Goal: Task Accomplishment & Management: Manage account settings

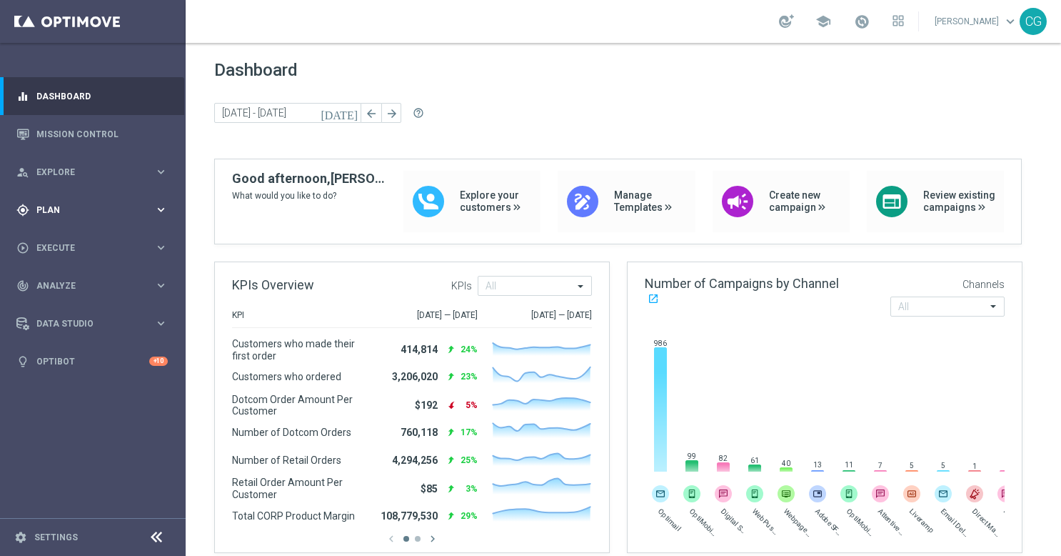
click at [113, 221] on div "gps_fixed Plan keyboard_arrow_right" at bounding box center [92, 210] width 184 height 38
click at [99, 287] on button "Templates keyboard_arrow_right" at bounding box center [102, 281] width 131 height 11
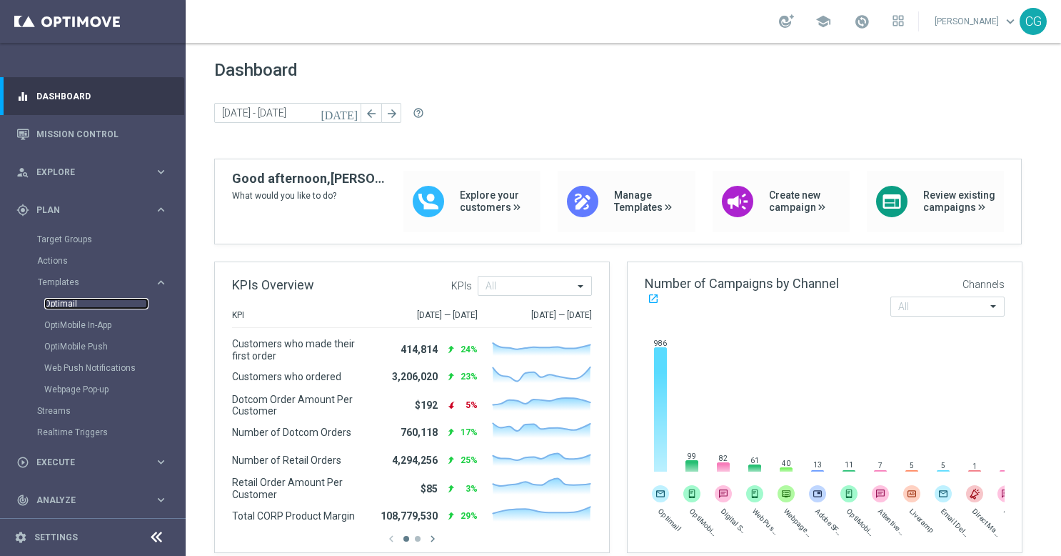
click at [66, 305] on link "Optimail" at bounding box center [96, 303] width 104 height 11
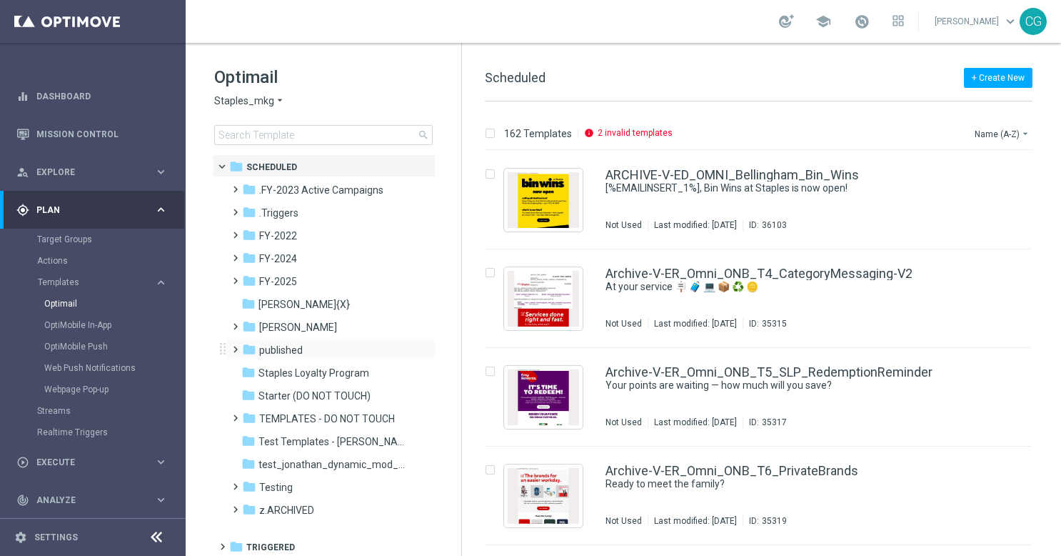
click at [234, 346] on span at bounding box center [232, 343] width 6 height 6
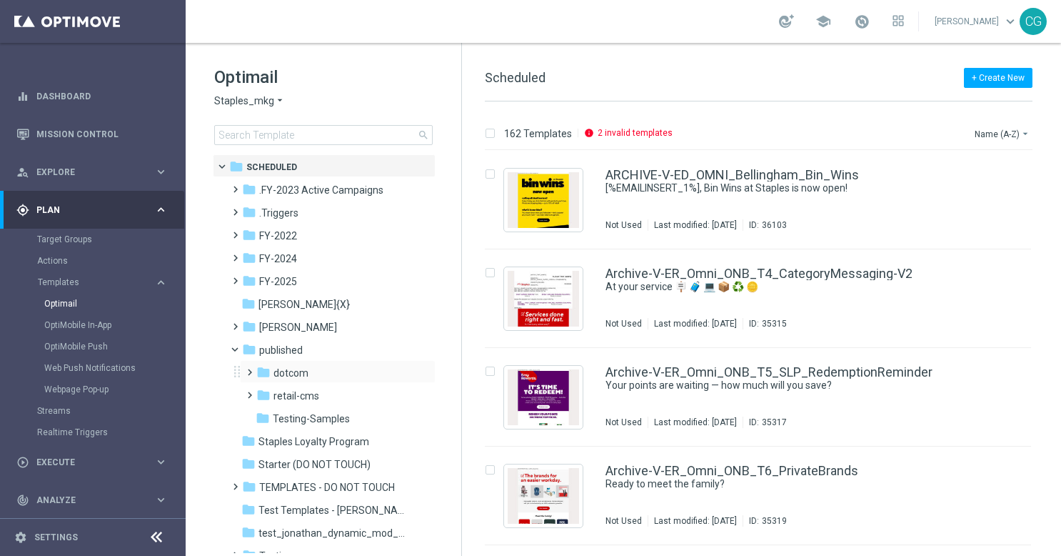
click at [250, 368] on span at bounding box center [247, 366] width 6 height 6
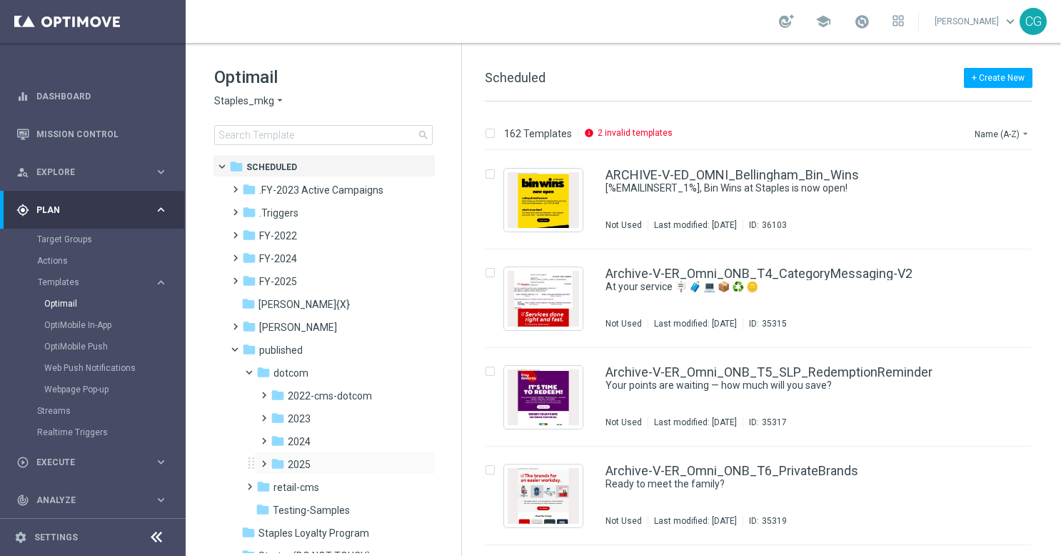
click at [264, 460] on span at bounding box center [261, 457] width 6 height 6
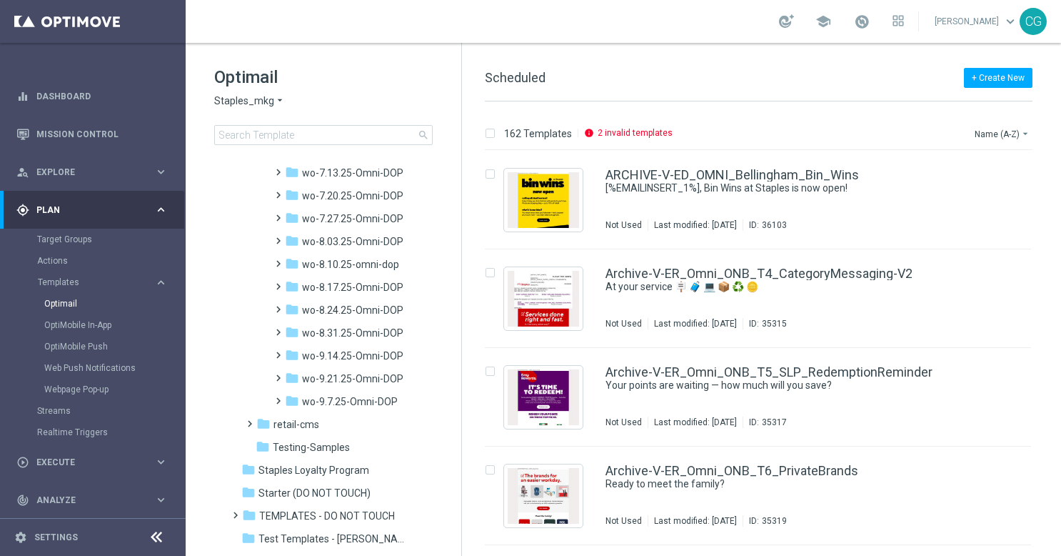
scroll to position [1410, 0]
click at [330, 357] on span "wo-9.21.25-Omni-DOP" at bounding box center [352, 356] width 101 height 13
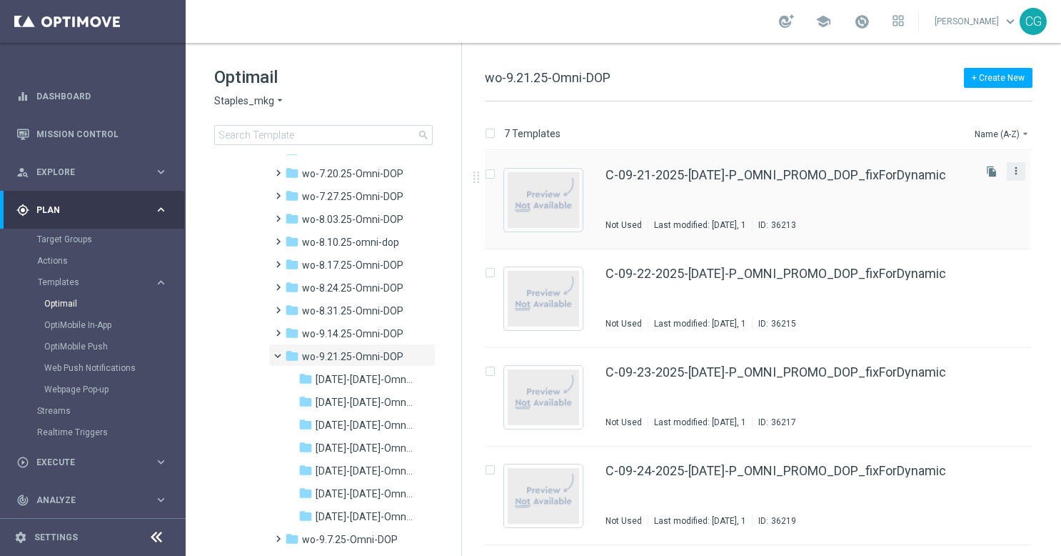
click at [1011, 165] on icon "more_vert" at bounding box center [1015, 170] width 11 height 11
click at [920, 183] on span "Move" at bounding box center [924, 186] width 22 height 10
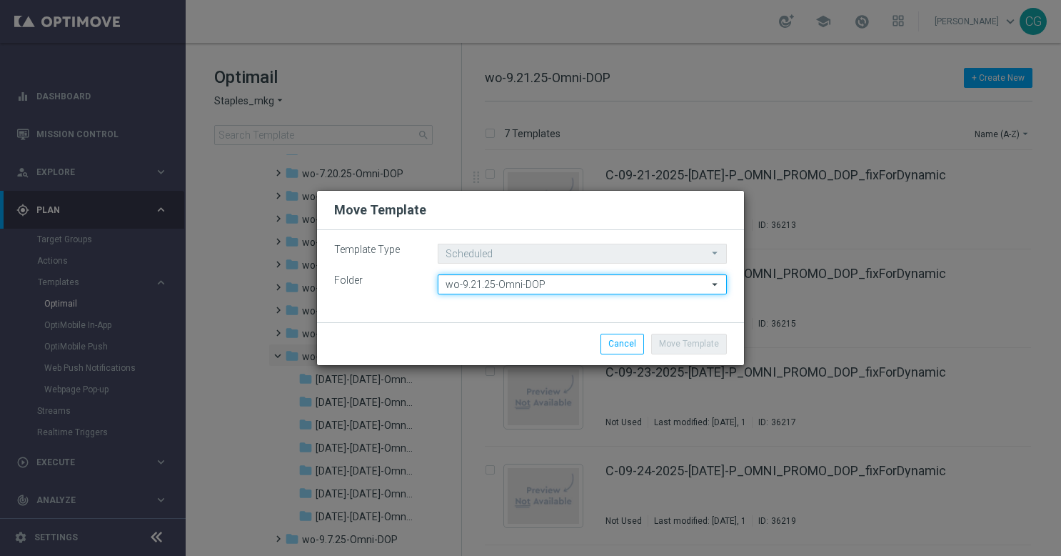
click at [550, 289] on input "wo-9.21.25-Omni-DOP" at bounding box center [582, 284] width 289 height 20
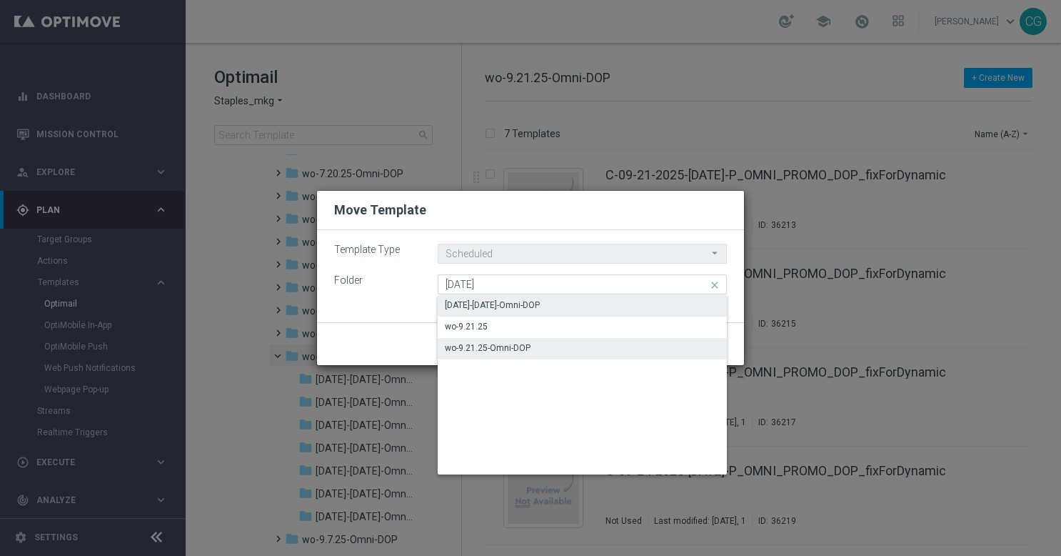
click at [540, 304] on div "[DATE]-[DATE]-Omni-DOP" at bounding box center [492, 305] width 95 height 13
type input "[DATE]-[DATE]-Omni-DOP"
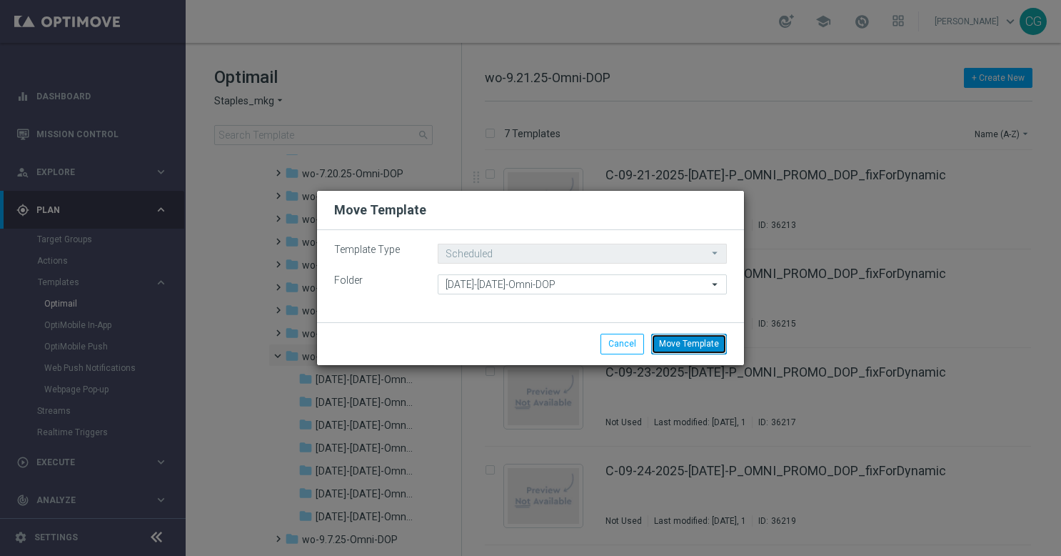
click at [698, 340] on button "Move Template" at bounding box center [689, 343] width 76 height 20
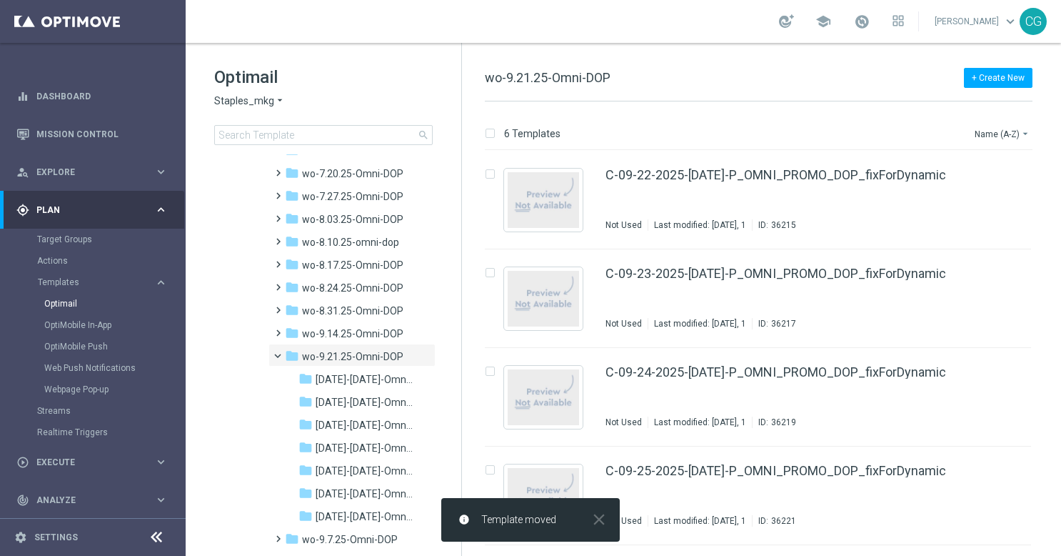
click at [1010, 171] on icon "more_vert" at bounding box center [1015, 170] width 11 height 11
click at [954, 184] on div "Move" at bounding box center [956, 186] width 86 height 10
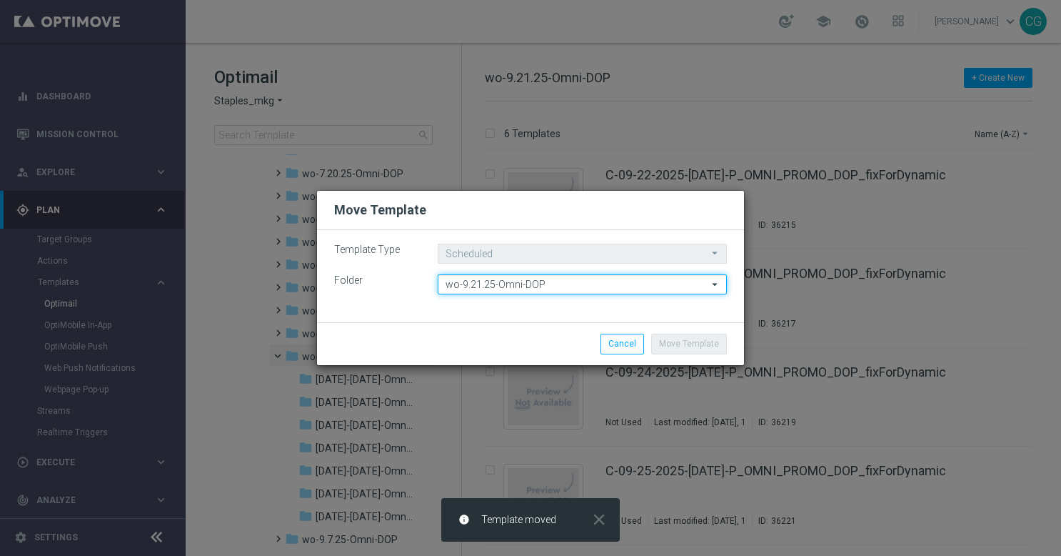
click at [576, 293] on input "wo-9.21.25-Omni-DOP" at bounding box center [582, 284] width 289 height 20
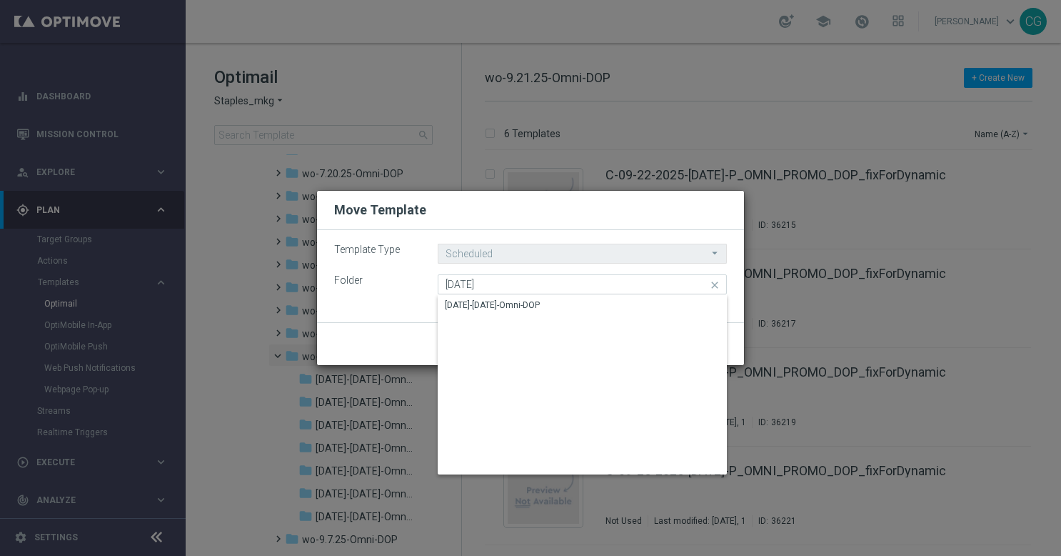
click at [571, 317] on div "[DATE]-[DATE]-Omni-DOP" at bounding box center [582, 384] width 289 height 179
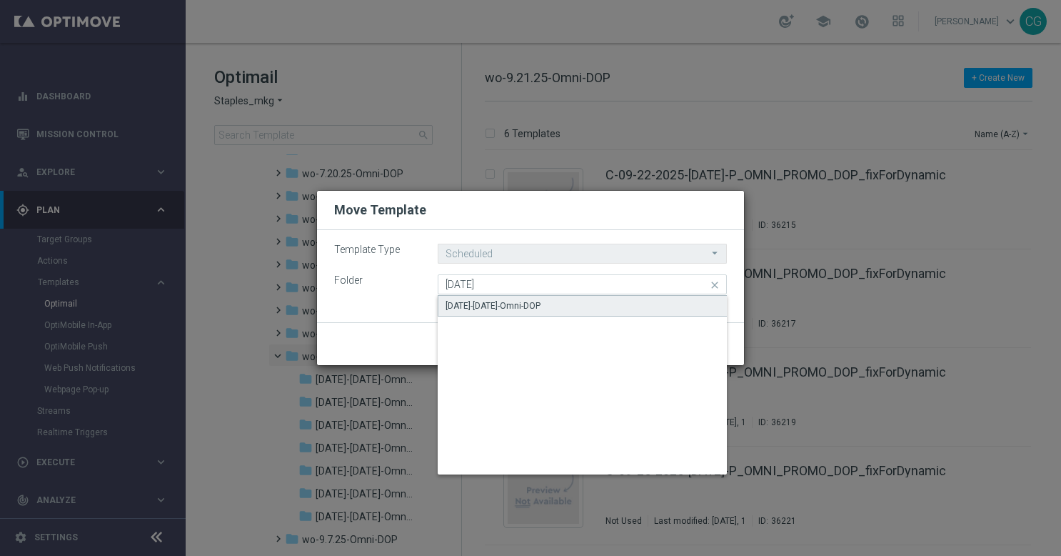
click at [576, 312] on div "[DATE]-[DATE]-Omni-DOP" at bounding box center [583, 305] width 290 height 21
type input "[DATE]-[DATE]-Omni-DOP"
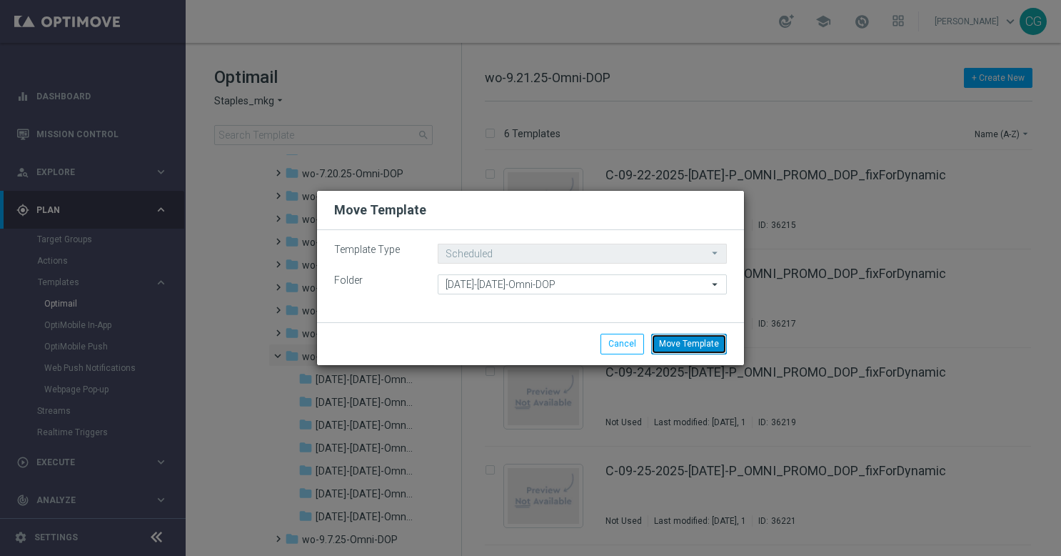
click at [679, 343] on button "Move Template" at bounding box center [689, 343] width 76 height 20
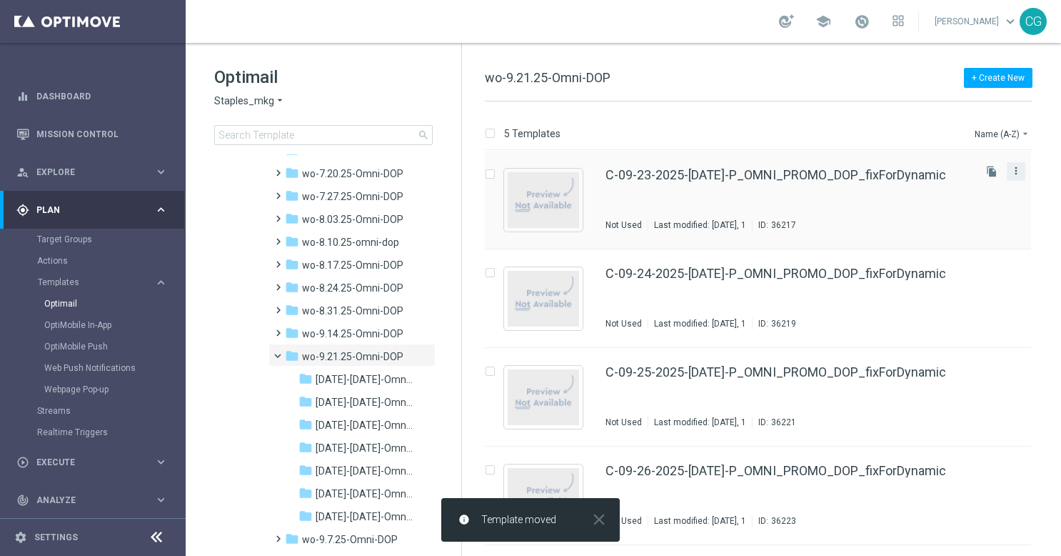
click at [1016, 167] on icon "more_vert" at bounding box center [1015, 170] width 11 height 11
click at [950, 185] on div "Move" at bounding box center [956, 186] width 86 height 10
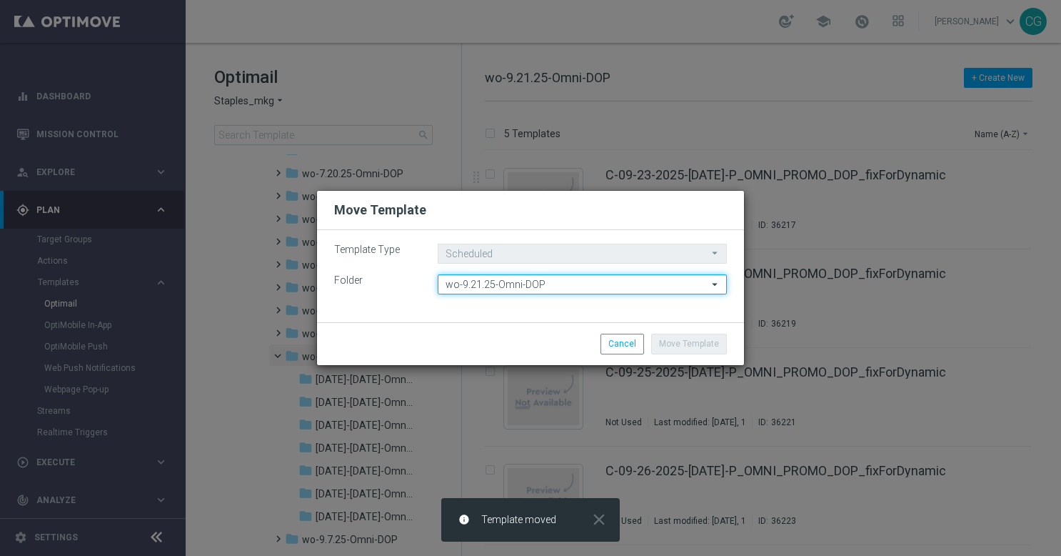
click at [603, 282] on input "wo-9.21.25-Omni-DOP" at bounding box center [582, 284] width 289 height 20
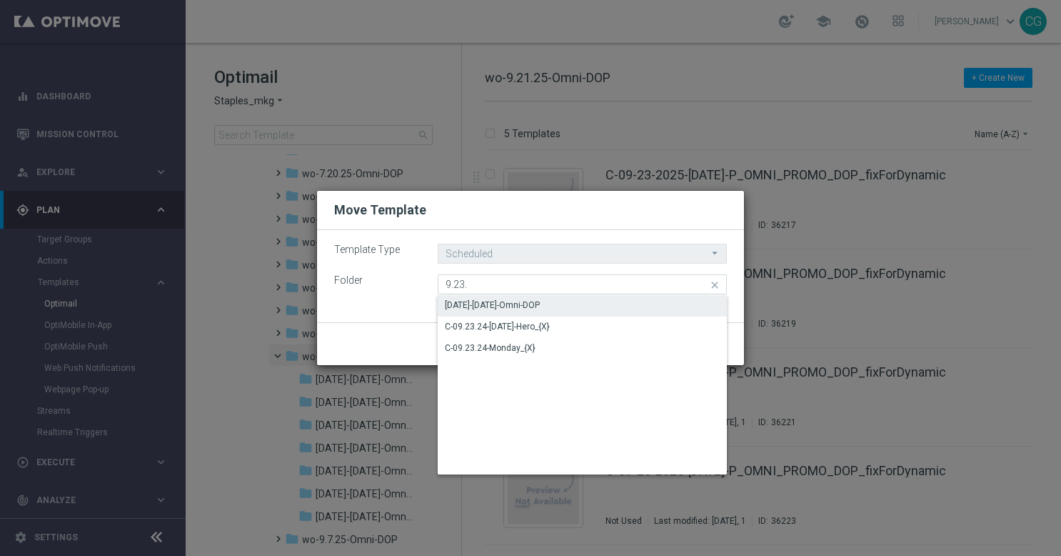
click at [574, 303] on div "[DATE]-[DATE]-Omni-DOP" at bounding box center [583, 305] width 290 height 20
type input "[DATE]-[DATE]-Omni-DOP"
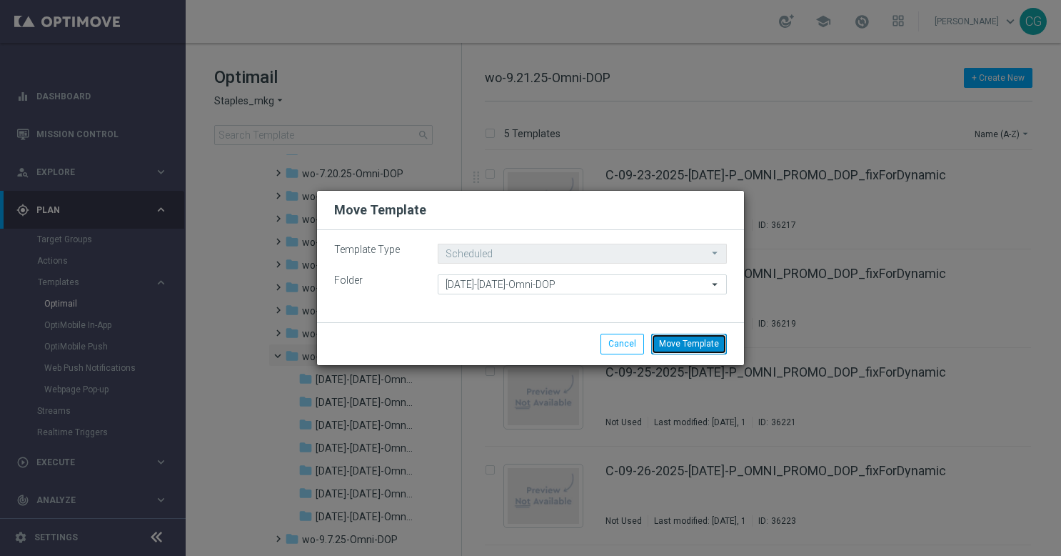
click at [693, 343] on button "Move Template" at bounding box center [689, 343] width 76 height 20
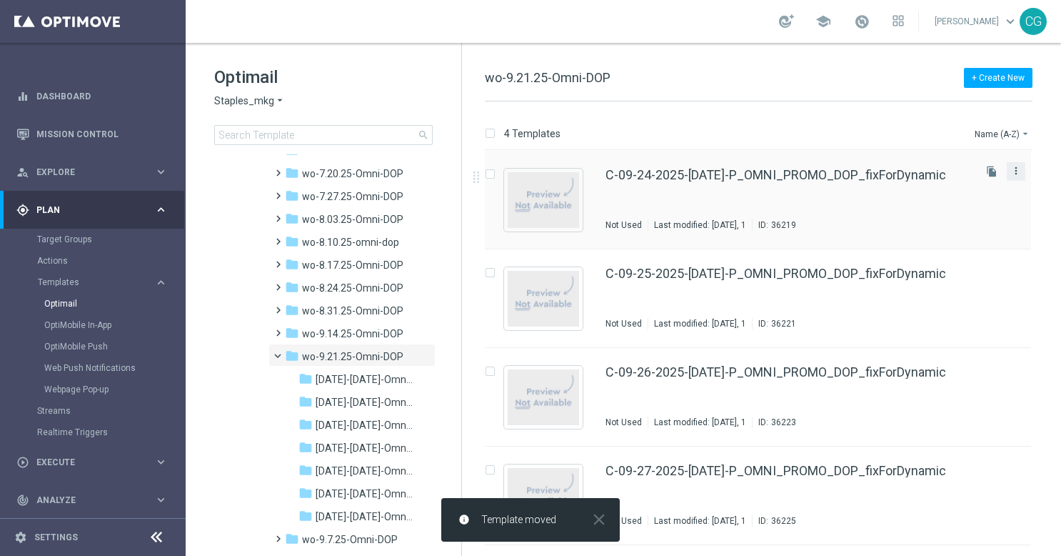
click at [1016, 169] on icon "more_vert" at bounding box center [1015, 170] width 11 height 11
click at [958, 179] on div "send Move" at bounding box center [952, 186] width 114 height 20
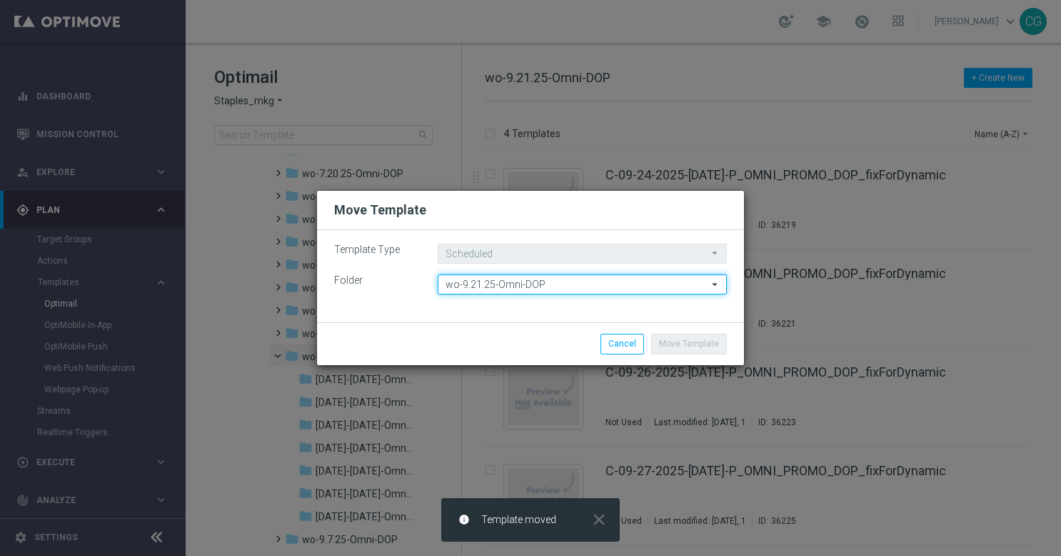
click at [586, 281] on input "wo-9.21.25-Omni-DOP" at bounding box center [582, 284] width 289 height 20
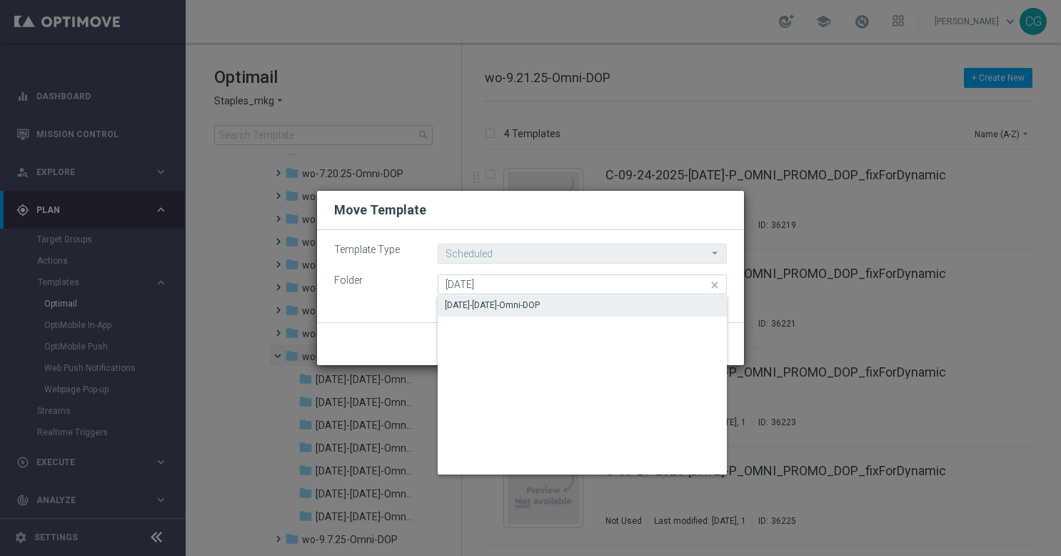
click at [583, 307] on div "[DATE]-[DATE]-Omni-DOP" at bounding box center [583, 305] width 290 height 20
type input "[DATE]-[DATE]-Omni-DOP"
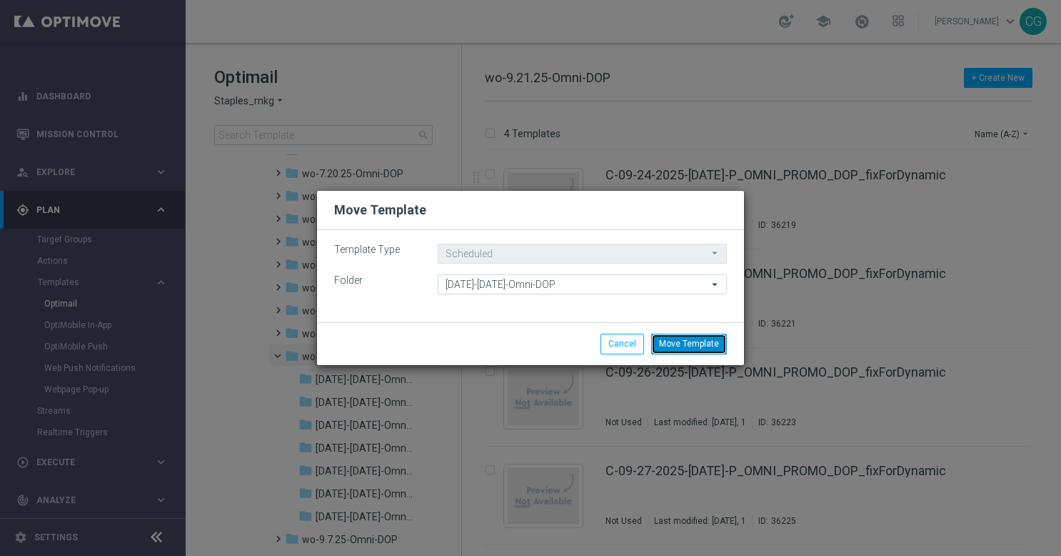
click at [698, 343] on button "Move Template" at bounding box center [689, 343] width 76 height 20
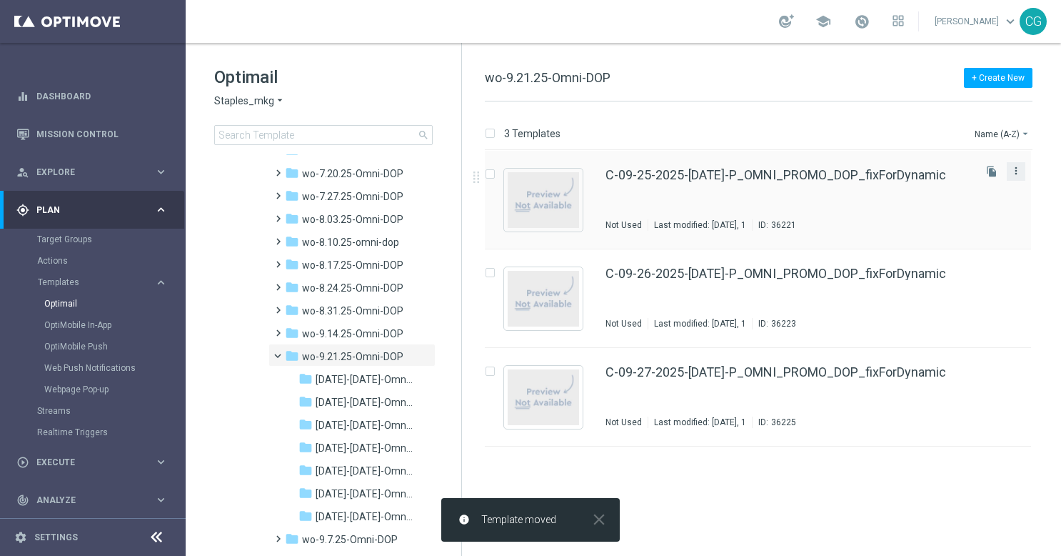
click at [1016, 171] on icon "more_vert" at bounding box center [1015, 170] width 11 height 11
click at [935, 181] on span "Move" at bounding box center [927, 186] width 22 height 10
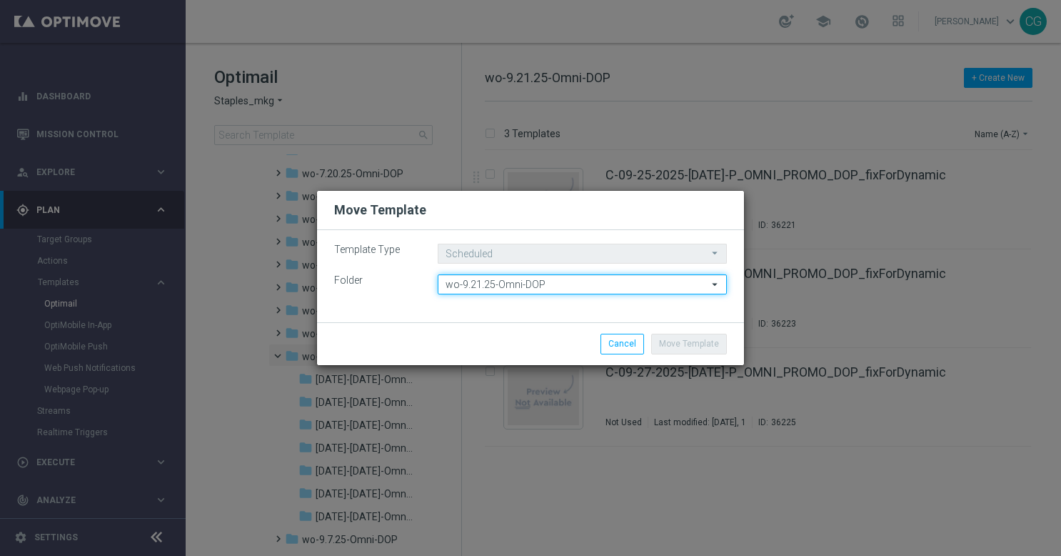
click at [548, 283] on input "wo-9.21.25-Omni-DOP" at bounding box center [582, 284] width 289 height 20
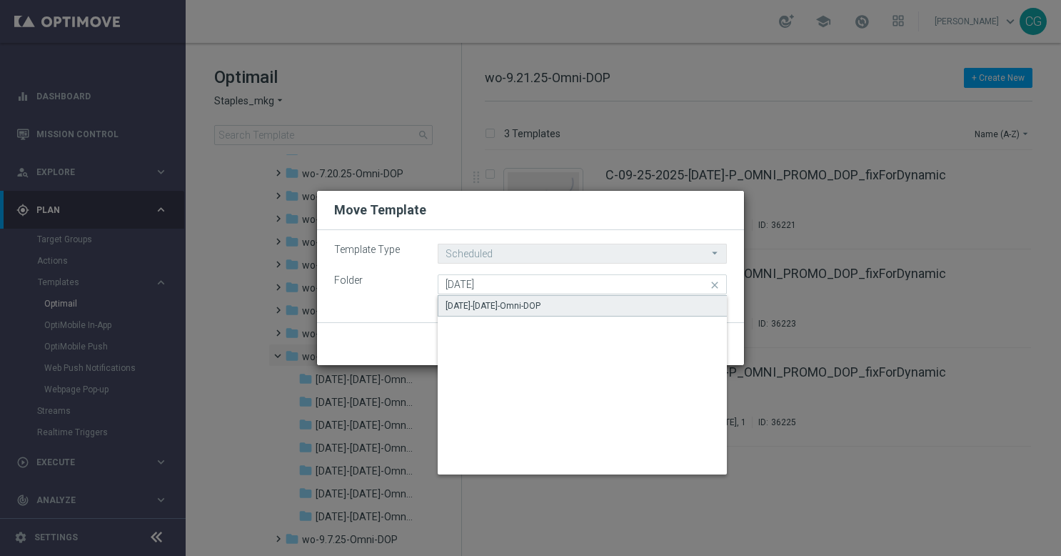
click at [537, 300] on div "[DATE]-[DATE]-Omni-DOP" at bounding box center [493, 305] width 95 height 13
type input "[DATE]-[DATE]-Omni-DOP"
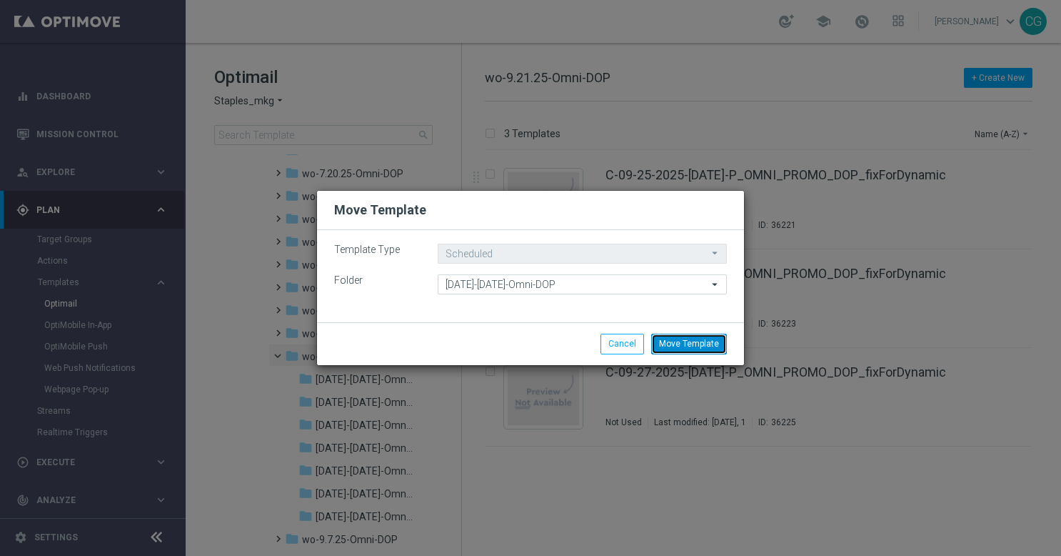
click at [703, 334] on button "Move Template" at bounding box center [689, 343] width 76 height 20
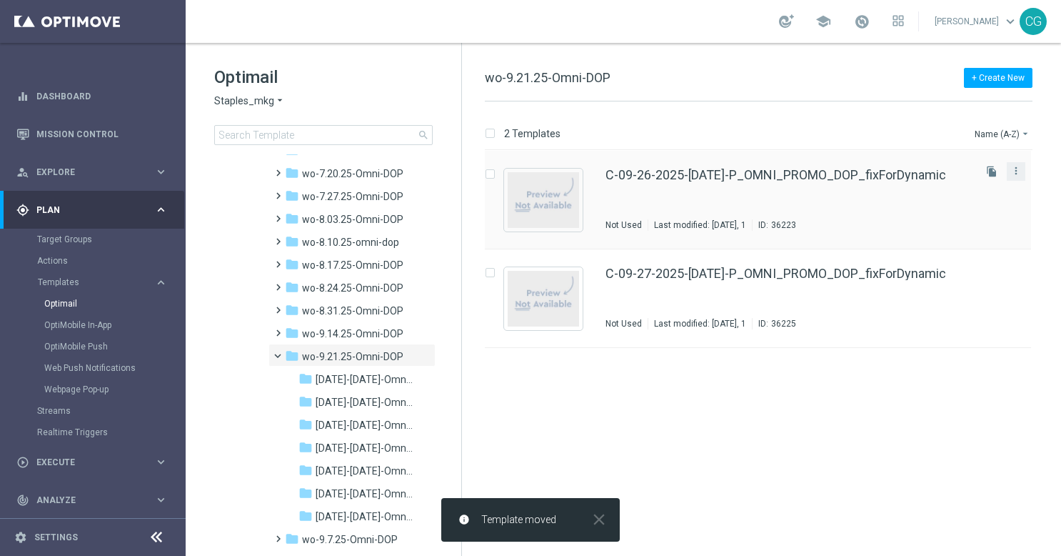
click at [1018, 179] on div "more_vert" at bounding box center [1016, 171] width 19 height 19
click at [1018, 172] on icon "more_vert" at bounding box center [1015, 170] width 11 height 11
click at [958, 184] on div "Move" at bounding box center [959, 186] width 86 height 10
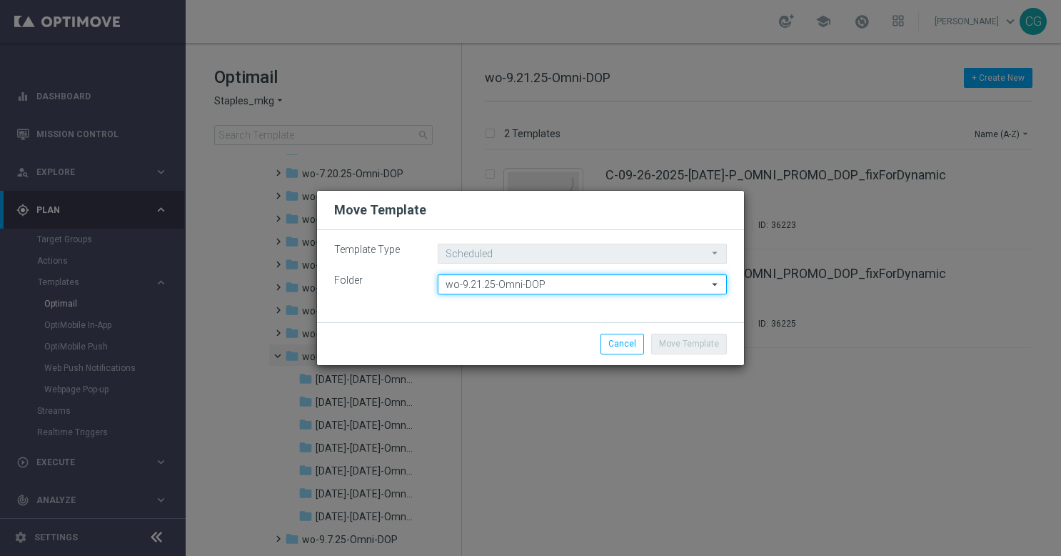
click at [700, 281] on input "wo-9.21.25-Omni-DOP" at bounding box center [582, 284] width 289 height 20
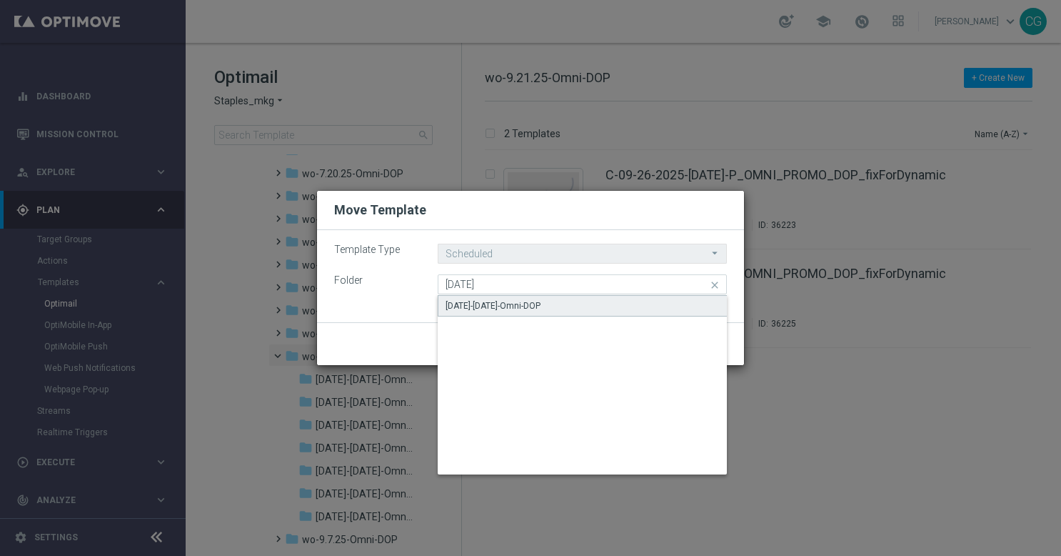
click at [665, 310] on div "[DATE]-[DATE]-Omni-DOP" at bounding box center [583, 305] width 290 height 21
type input "[DATE]-[DATE]-Omni-DOP"
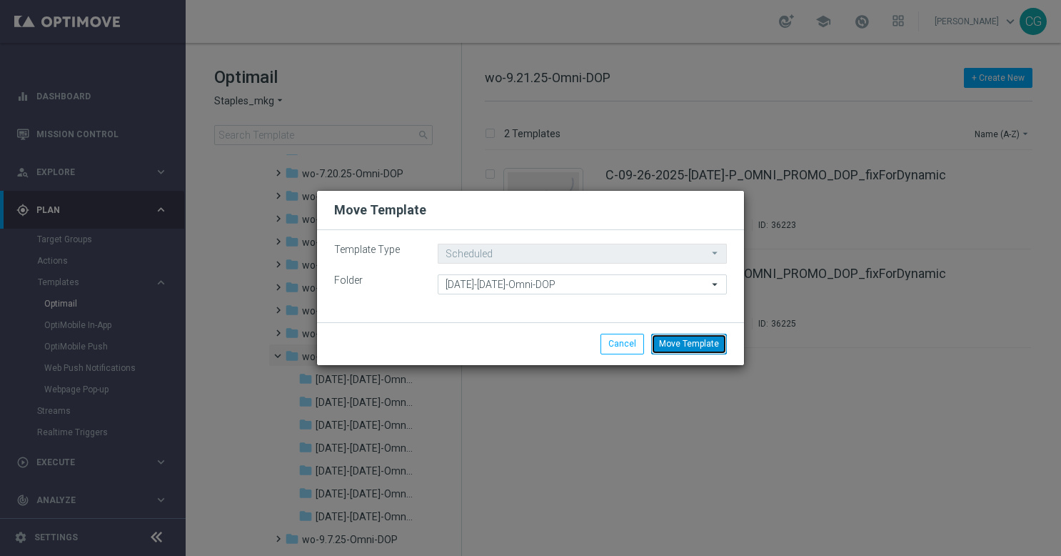
click at [706, 348] on button "Move Template" at bounding box center [689, 343] width 76 height 20
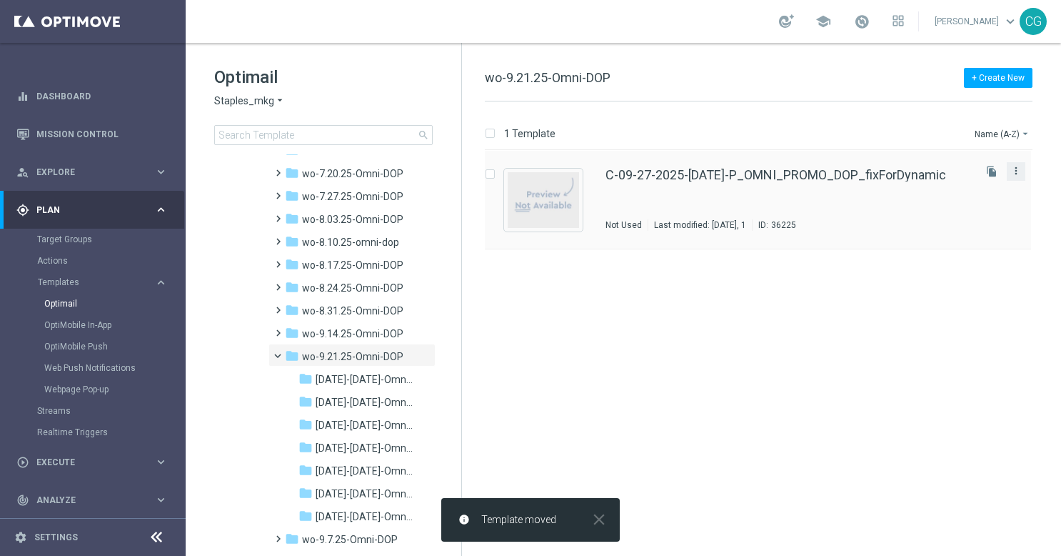
click at [1013, 171] on icon "more_vert" at bounding box center [1015, 170] width 11 height 11
click at [968, 184] on div "Move" at bounding box center [959, 186] width 86 height 10
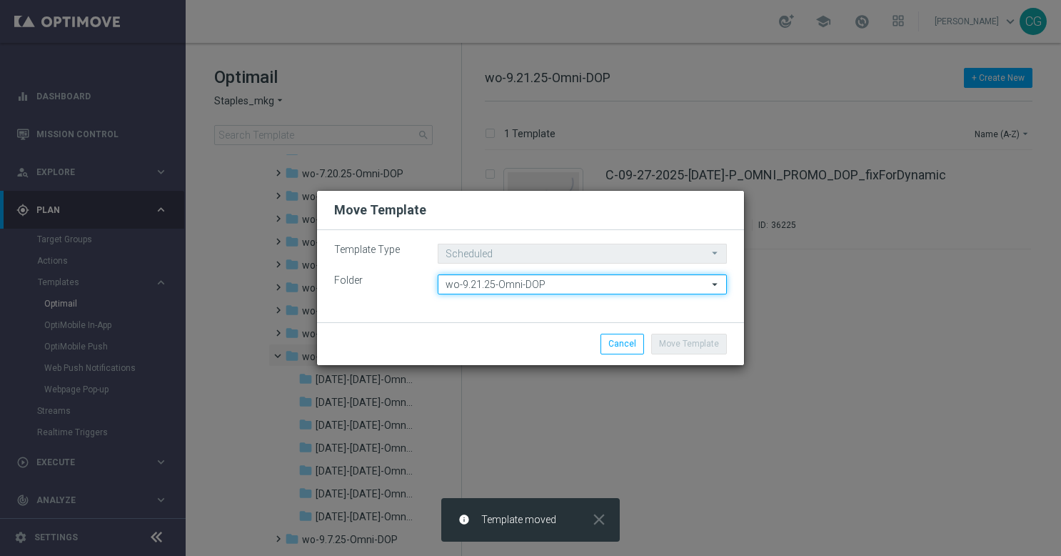
click at [653, 290] on input "wo-9.21.25-Omni-DOP" at bounding box center [582, 284] width 289 height 20
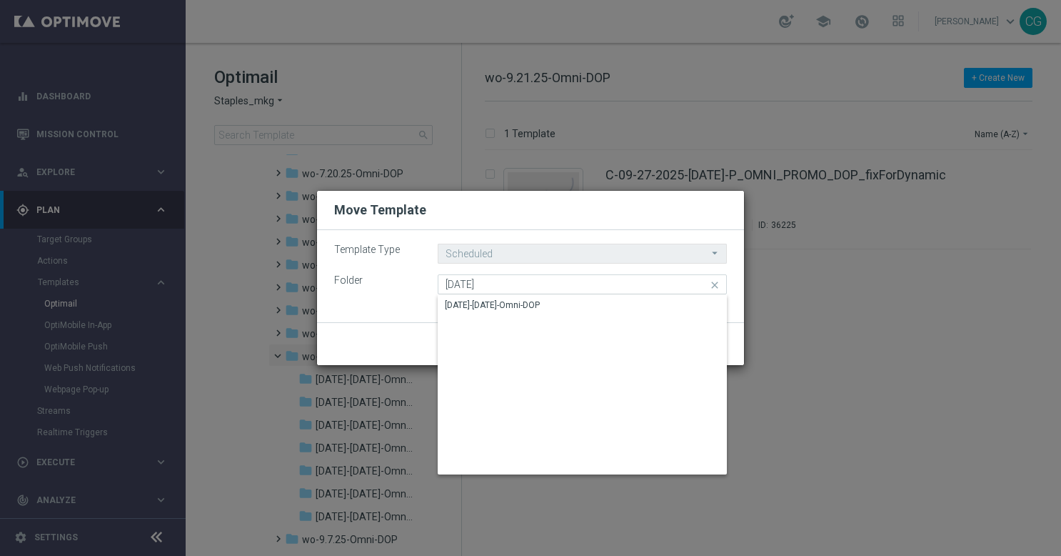
click at [646, 299] on div "[DATE]-[DATE]-Omni-DOP" at bounding box center [583, 305] width 290 height 20
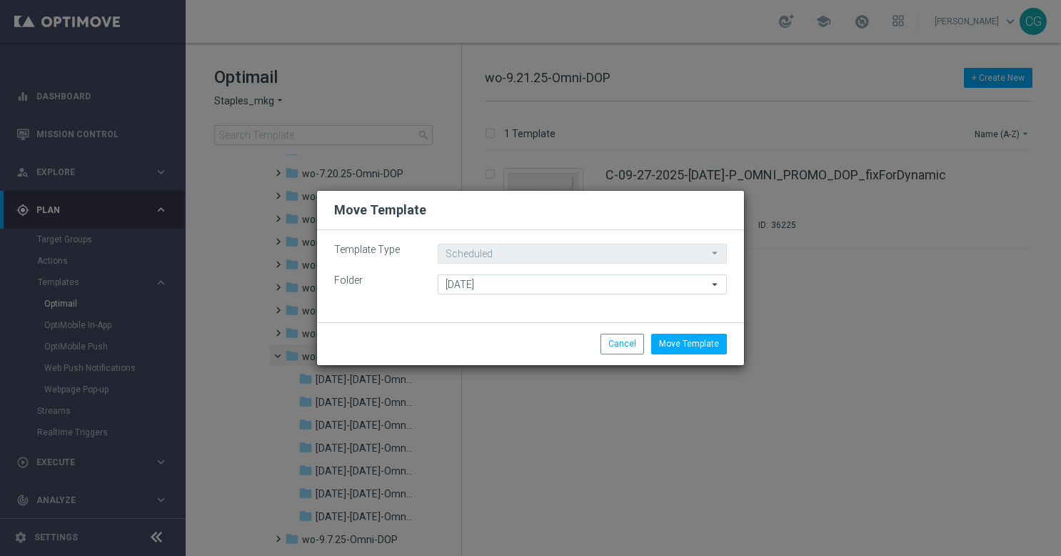
type input "[DATE]-[DATE]-Omni-DOP"
click at [694, 353] on button "Move Template" at bounding box center [689, 343] width 76 height 20
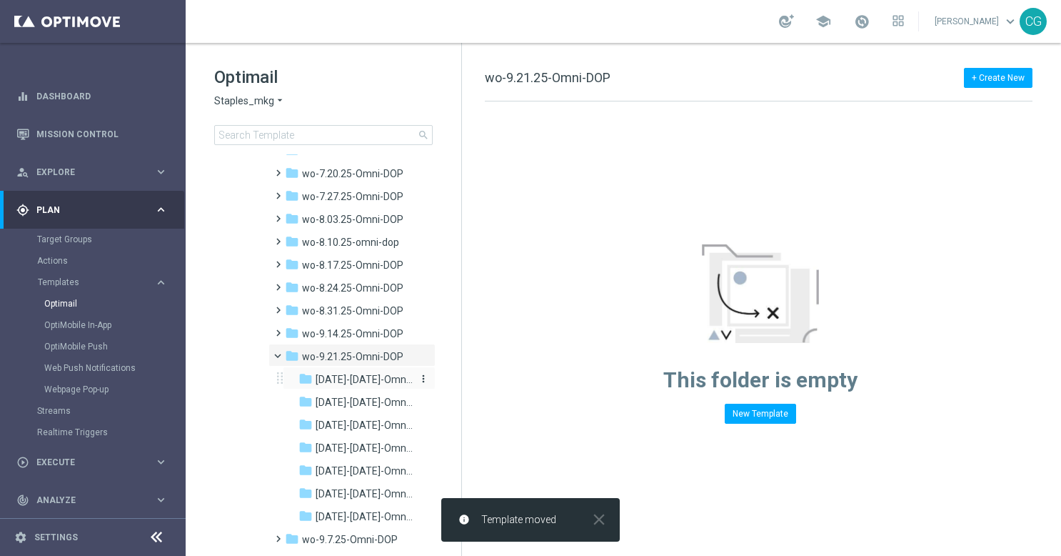
click at [363, 384] on span "[DATE]-[DATE]-Omni-DOP" at bounding box center [364, 379] width 97 height 13
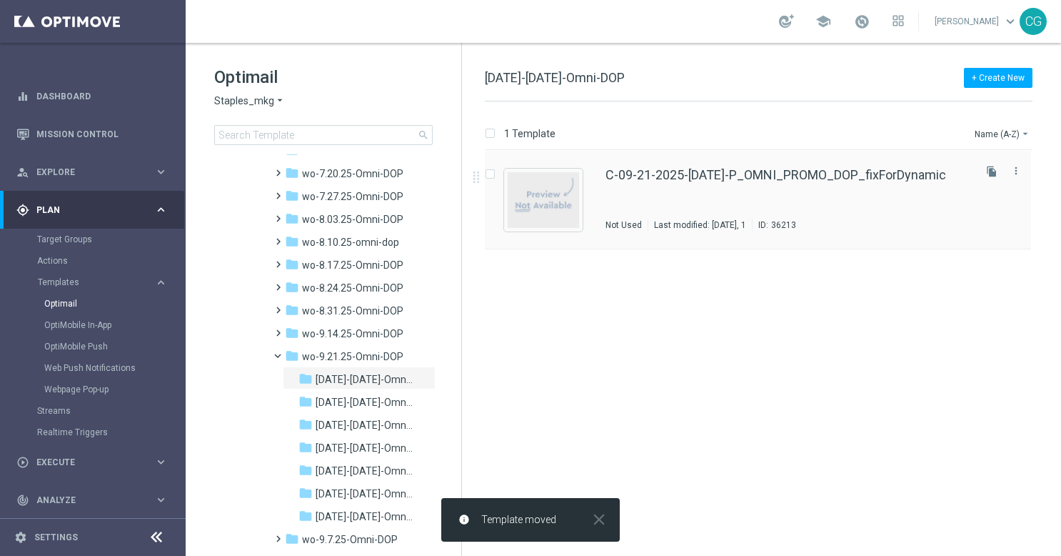
click at [676, 182] on div "C-09-21-2025-[DATE]-P_OMNI_PROMO_DOP_fixForDynamic Not Used Last modified: [DAT…" at bounding box center [789, 200] width 366 height 62
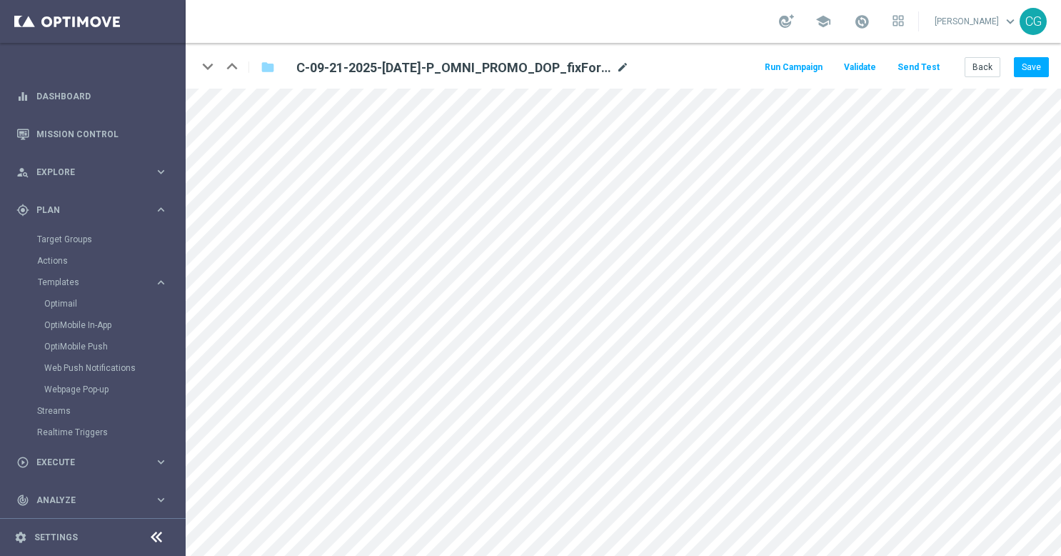
click at [621, 69] on icon "mode_edit" at bounding box center [622, 67] width 13 height 17
click at [594, 68] on input "C-09-21-2025-[DATE]-P_OMNI_PROMO_DOP_fixForDynamic" at bounding box center [463, 67] width 354 height 20
drag, startPoint x: 564, startPoint y: 69, endPoint x: 487, endPoint y: 70, distance: 77.1
click at [487, 70] on input "C-09-21-2025-[DATE]-P_OMNI_PROMO_DOP_fixForDynamic" at bounding box center [463, 67] width 354 height 20
type input "C-09-21-2025-[DATE]-P_OMNI_PROMO_DOP"
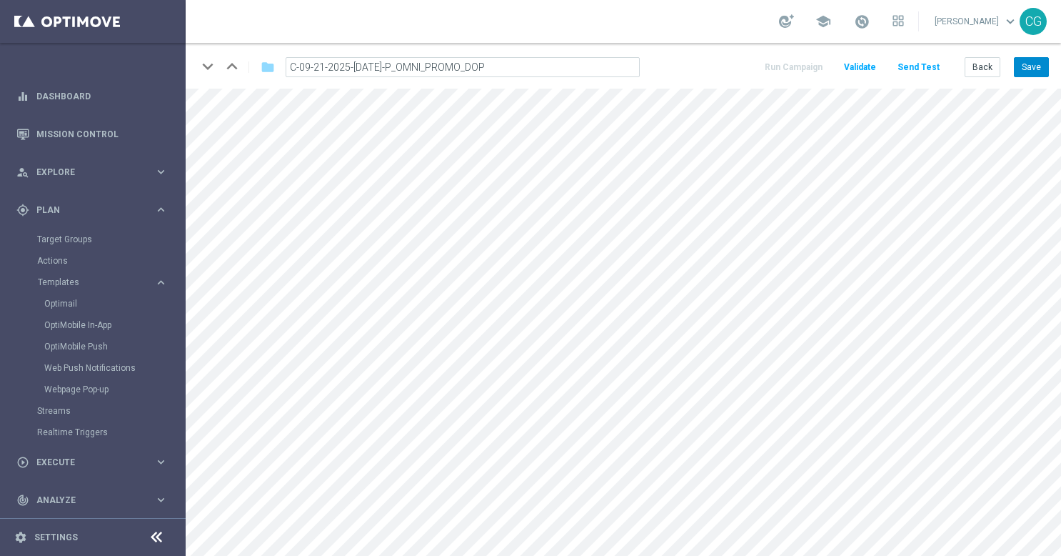
click at [1030, 73] on button "Save" at bounding box center [1031, 67] width 35 height 20
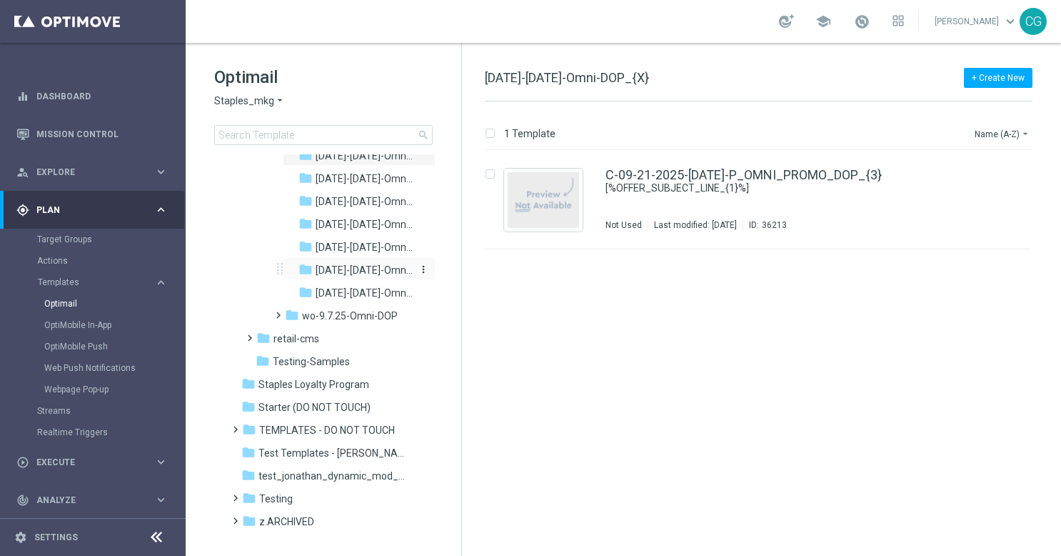
scroll to position [1635, 0]
click at [371, 174] on span "[DATE]-[DATE]-Omni-DOP" at bounding box center [364, 177] width 97 height 13
click at [723, 184] on div "C-09-22-2025-[DATE]-P_OMNI_PROMO_DOP_fixForDynamic Not Used Last modified: [DAT…" at bounding box center [789, 200] width 366 height 62
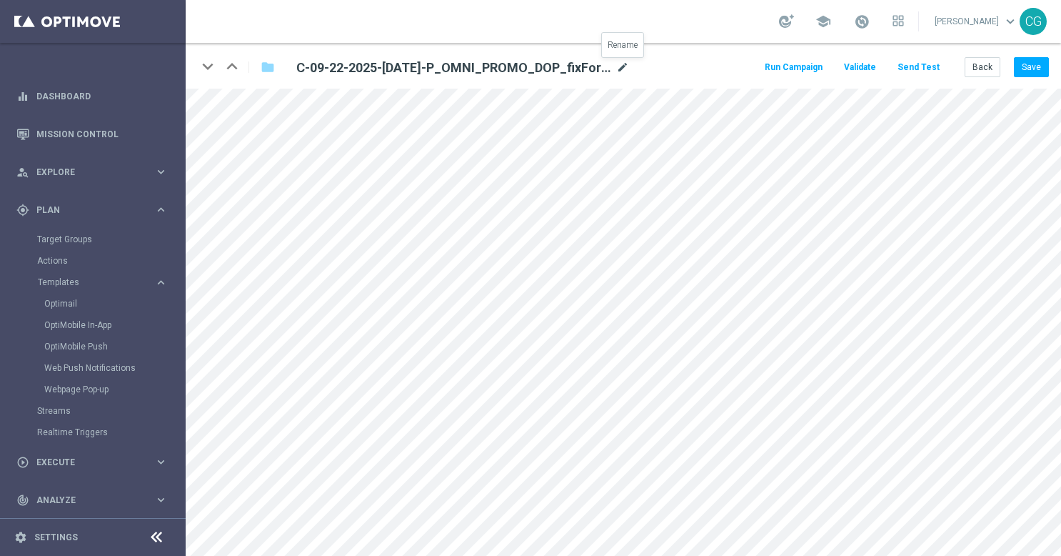
click at [622, 64] on icon "mode_edit" at bounding box center [622, 67] width 13 height 17
click at [580, 65] on input "C-09-22-2025-[DATE]-P_OMNI_PROMO_DOP_fixForDynamic" at bounding box center [463, 67] width 354 height 20
drag, startPoint x: 575, startPoint y: 65, endPoint x: 488, endPoint y: 76, distance: 87.1
click at [488, 76] on input "C-09-22-2025-[DATE]-P_OMNI_PROMO_DOP_fixForDynamic" at bounding box center [463, 67] width 354 height 20
type input "C-09-22-2025-[DATE]-P_OMNI_PROMO_DOP"
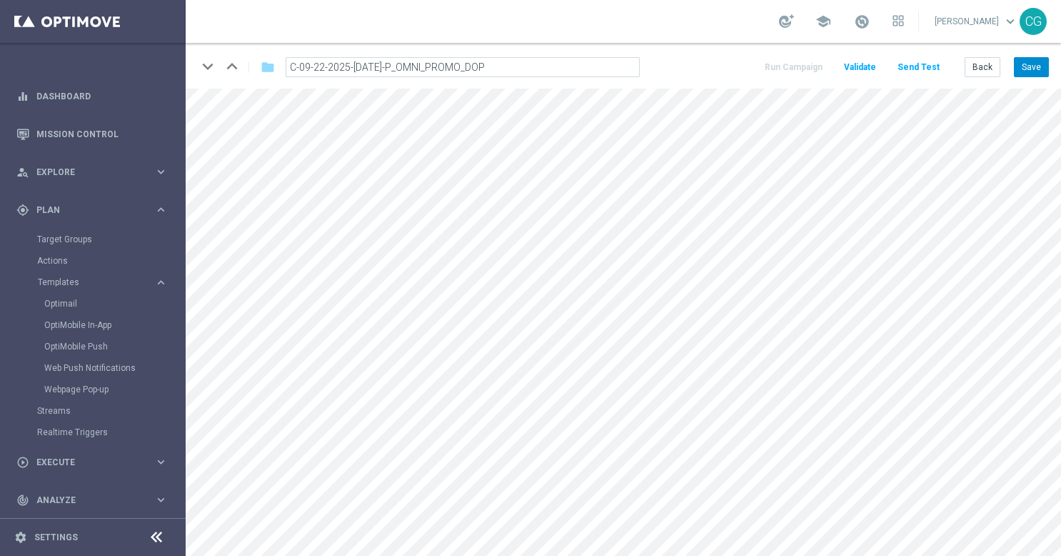
click at [1031, 66] on button "Save" at bounding box center [1031, 67] width 35 height 20
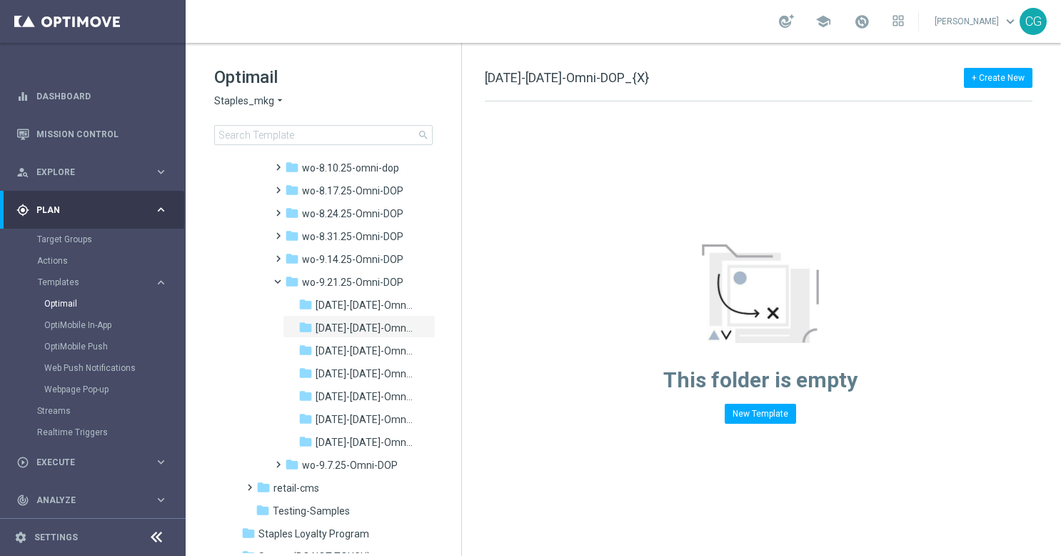
scroll to position [1534, 0]
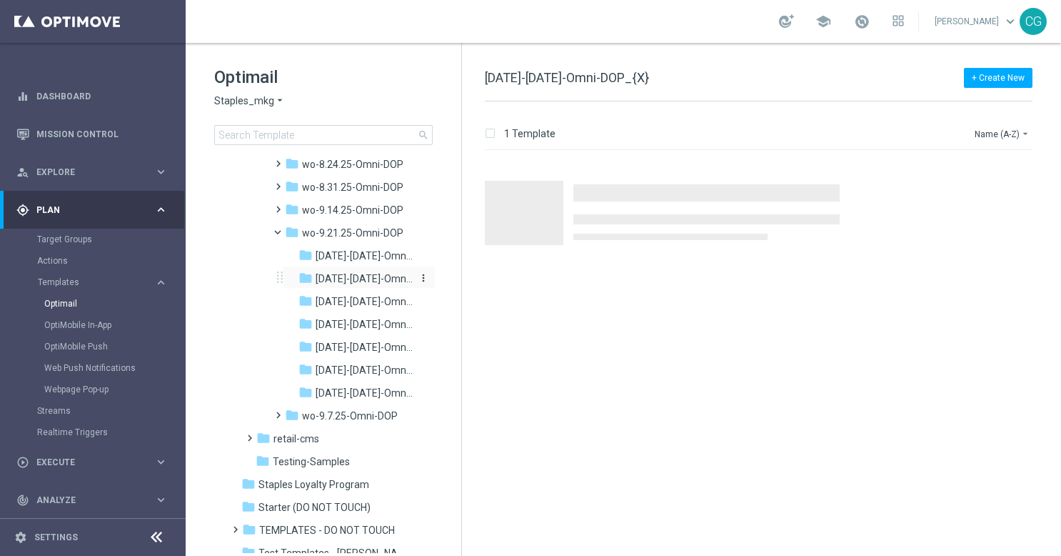
click at [362, 279] on span "[DATE]-[DATE]-Omni-DOP_{X}" at bounding box center [364, 278] width 97 height 13
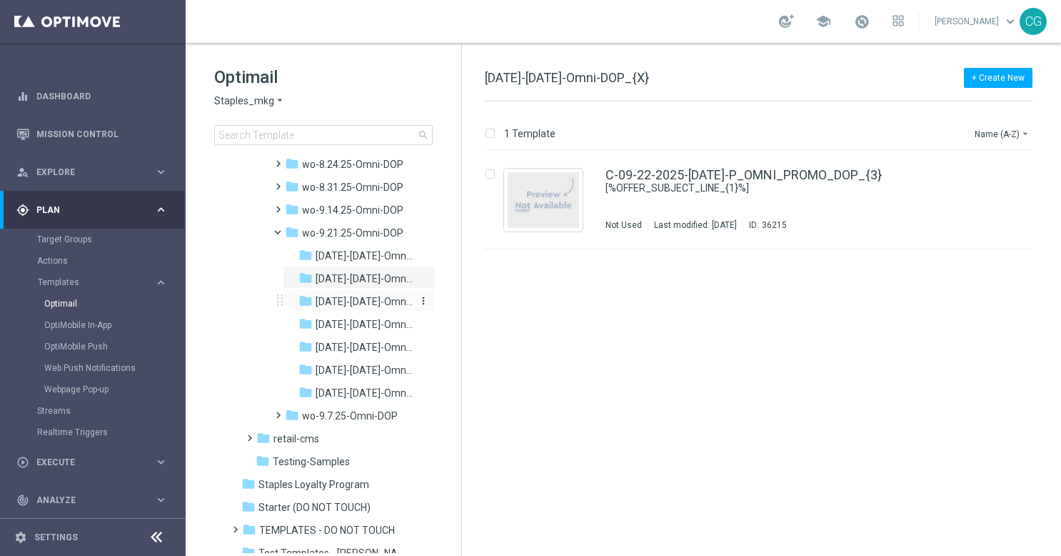
click at [361, 303] on span "[DATE]-[DATE]-Omni-DOP" at bounding box center [364, 301] width 97 height 13
click at [616, 190] on div "C-09-23-2025-[DATE]-P_OMNI_PROMO_DOP_fixForDynamic Not Used Last modified: [DAT…" at bounding box center [789, 200] width 366 height 62
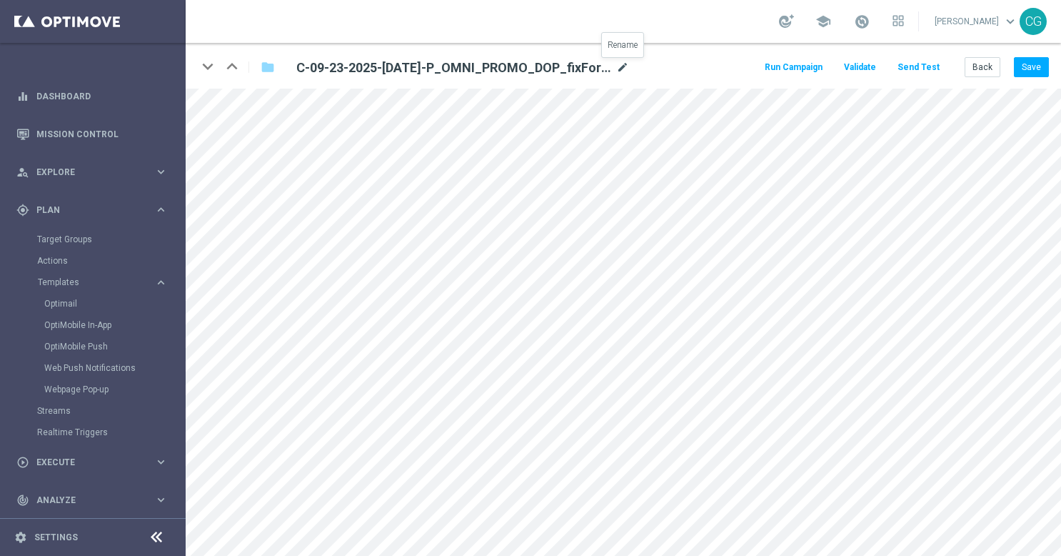
click at [621, 60] on icon "mode_edit" at bounding box center [622, 67] width 13 height 17
click at [591, 69] on input "C-09-23-2025-[DATE]-P_OMNI_PROMO_DOP_fixForDynamic" at bounding box center [463, 67] width 354 height 20
drag, startPoint x: 563, startPoint y: 65, endPoint x: 491, endPoint y: 64, distance: 71.4
click at [491, 64] on input "C-09-23-2025-[DATE]-P_OMNI_PROMO_DOP_fixForDynamic" at bounding box center [463, 67] width 354 height 20
click at [1028, 62] on button "Save" at bounding box center [1031, 67] width 35 height 20
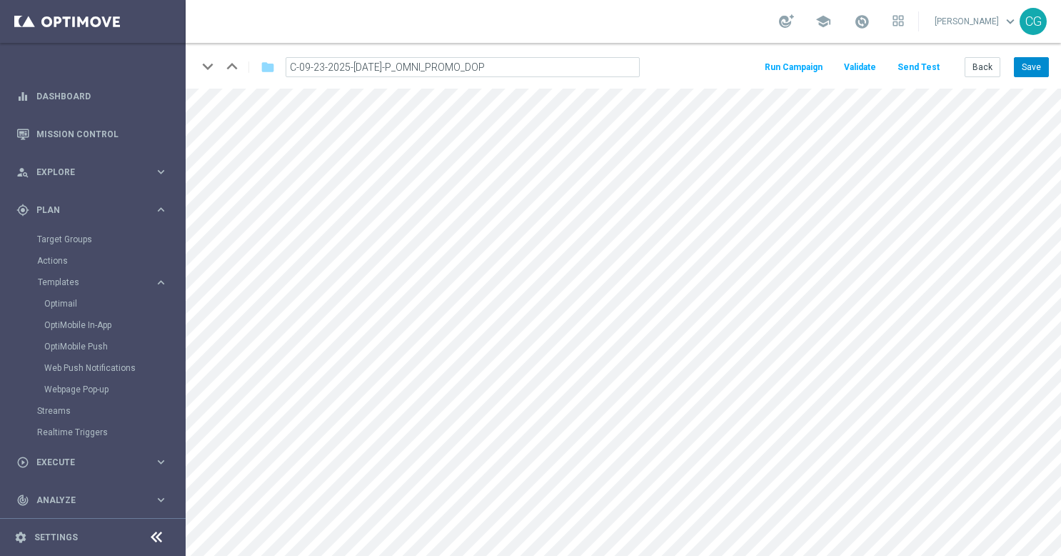
type input "C-09-23-2025-[DATE]-P_OMNI_PROMO_DOP_{3}"
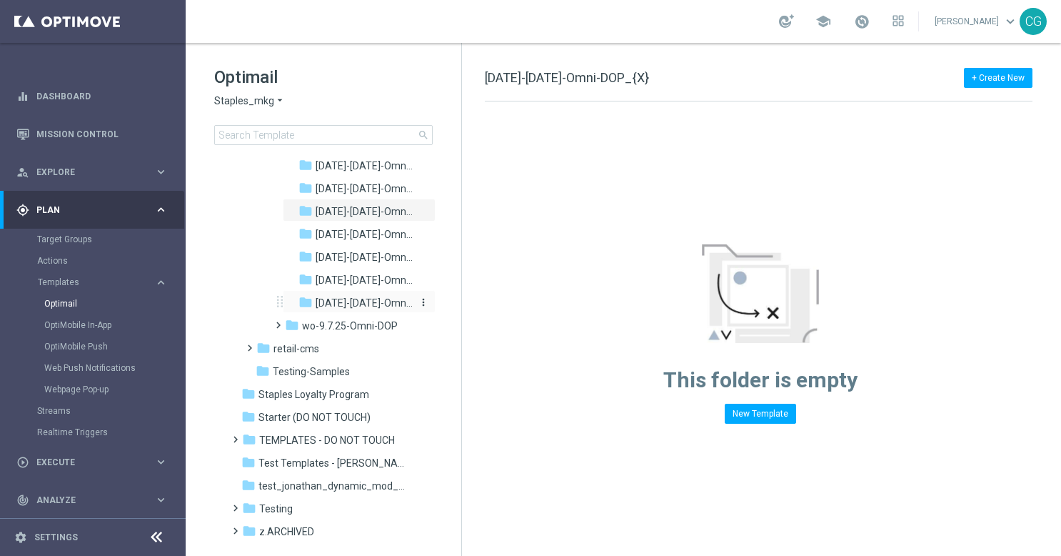
scroll to position [1620, 0]
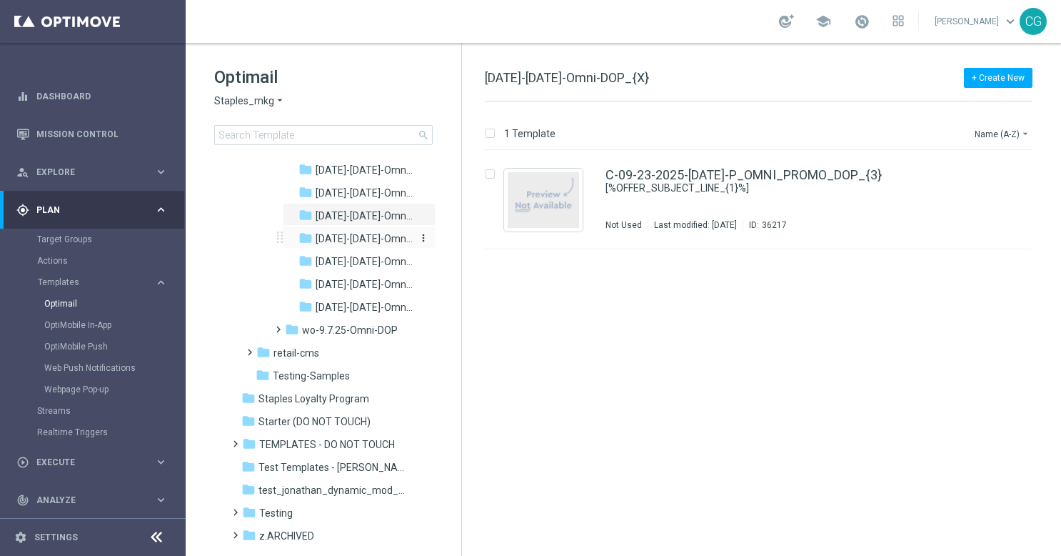
click at [356, 240] on span "[DATE]-[DATE]-Omni-DOP" at bounding box center [364, 238] width 97 height 13
click at [767, 166] on div "C-09-24-2025-[DATE]-P_OMNI_PROMO_DOP_fixForDynamic Not Used Last modified: [DAT…" at bounding box center [758, 200] width 546 height 99
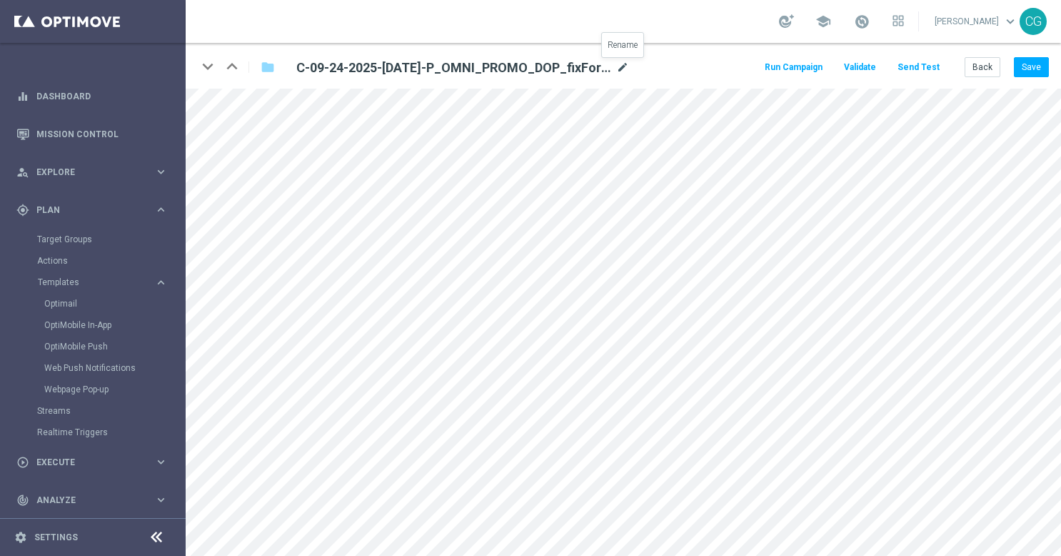
click at [624, 69] on icon "mode_edit" at bounding box center [622, 67] width 13 height 17
click at [603, 67] on input "C-09-24-2025-[DATE]-P_OMNI_PROMO_DOP_fixForDynamic" at bounding box center [463, 67] width 354 height 20
drag, startPoint x: 581, startPoint y: 67, endPoint x: 501, endPoint y: 79, distance: 80.9
click at [501, 79] on div "keyboard_arrow_down keyboard_arrow_up folder C-09-24-2025-[DATE]-P_OMNI_PROMO_D…" at bounding box center [624, 66] width 876 height 46
type input "C-09-24-2025-[DATE]-P_OMNI_PROMO_DOP"
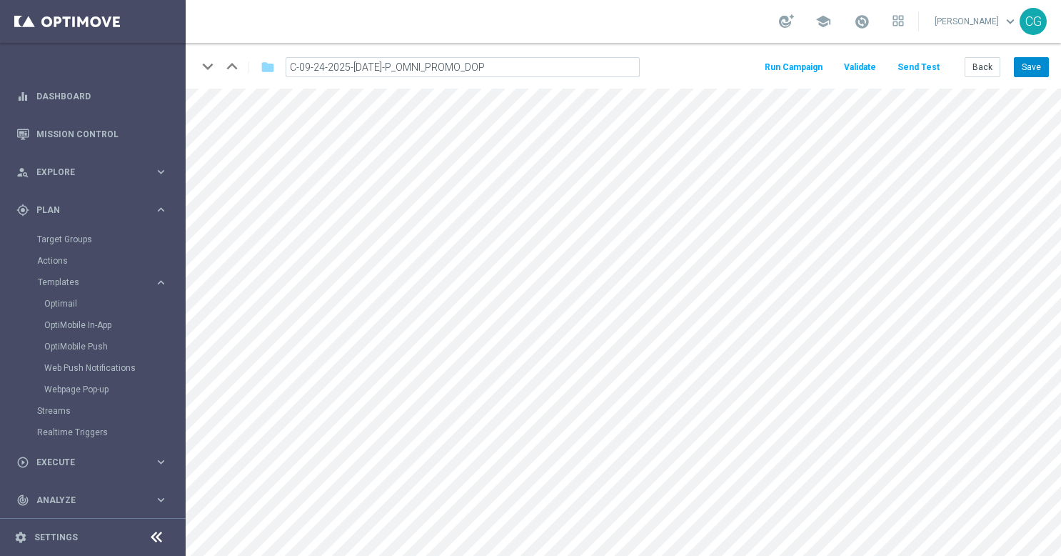
click at [1029, 67] on button "Save" at bounding box center [1031, 67] width 35 height 20
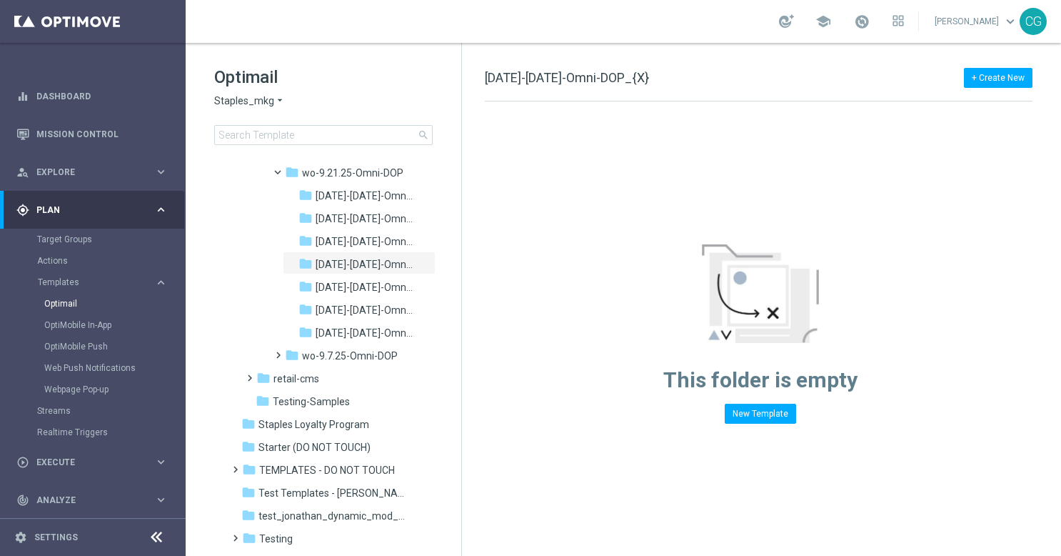
scroll to position [1650, 0]
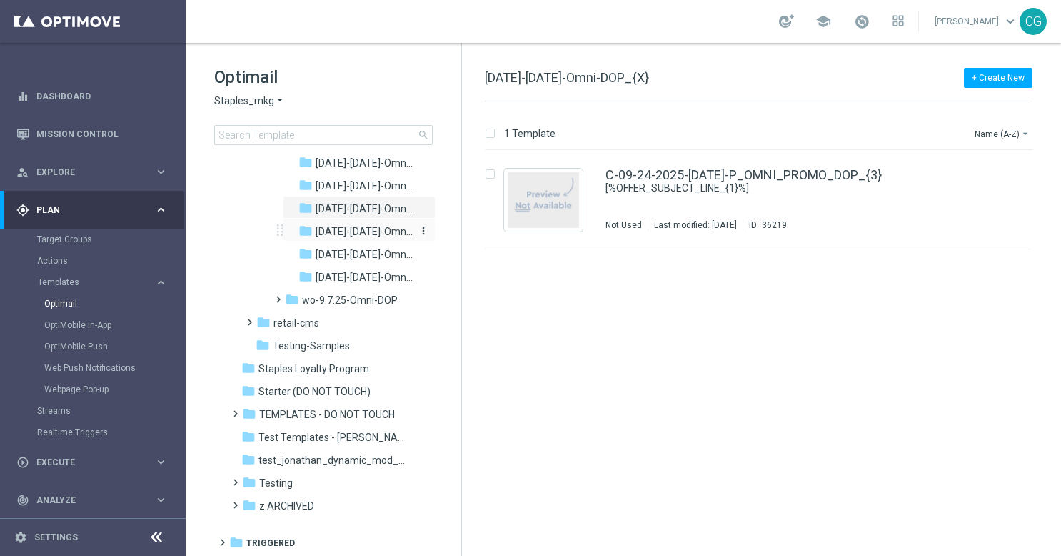
click at [365, 231] on span "[DATE]-[DATE]-Omni-DOP" at bounding box center [364, 231] width 97 height 13
click at [730, 210] on div "C-09-25-2025-[DATE]-P_OMNI_PROMO_DOP_fixForDynamic Not Used Last modified: [DAT…" at bounding box center [789, 200] width 366 height 62
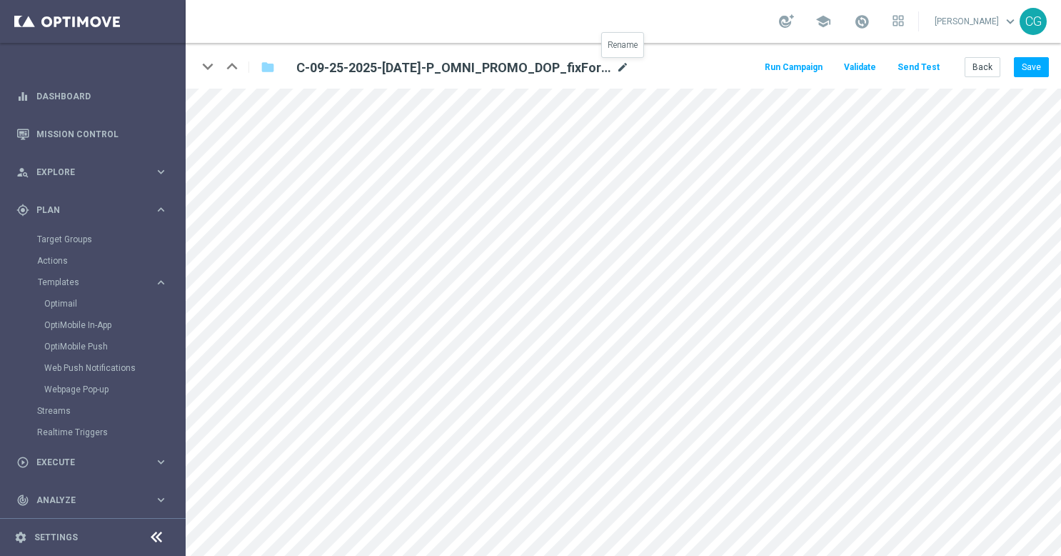
click at [622, 68] on icon "mode_edit" at bounding box center [622, 67] width 13 height 17
click at [576, 68] on input "C-09-25-2025-[DATE]-P_OMNI_PROMO_DOP_fixForDynamic" at bounding box center [463, 67] width 354 height 20
drag, startPoint x: 561, startPoint y: 69, endPoint x: 493, endPoint y: 75, distance: 68.1
click at [493, 75] on input "C-09-25-2025-[DATE]-P_OMNI_PROMO_DOP_fixForDynamic" at bounding box center [463, 67] width 354 height 20
type input "C-09-25-2025-[DATE]-P_OMNI_PROMO_DOP"
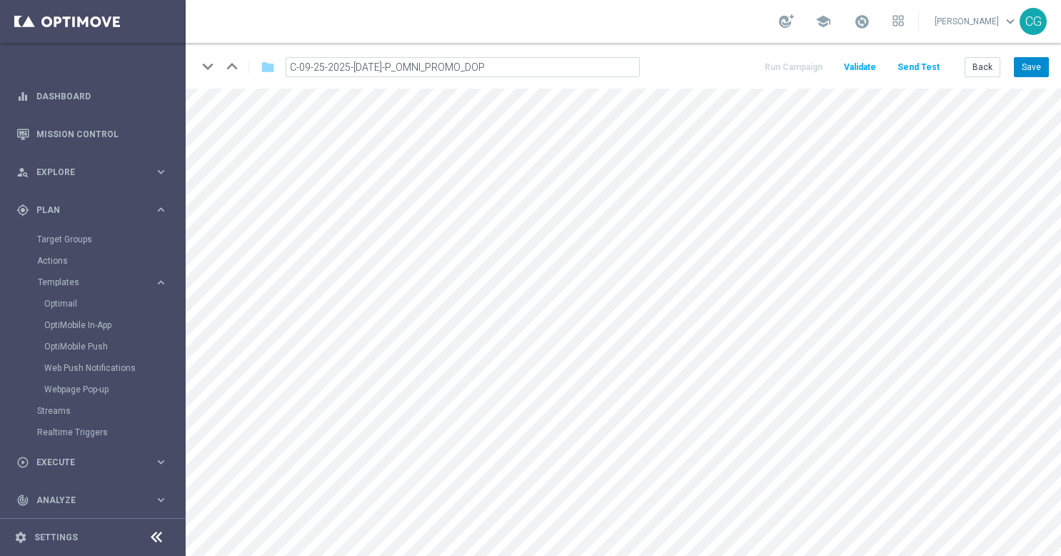
click at [1040, 64] on button "Save" at bounding box center [1031, 67] width 35 height 20
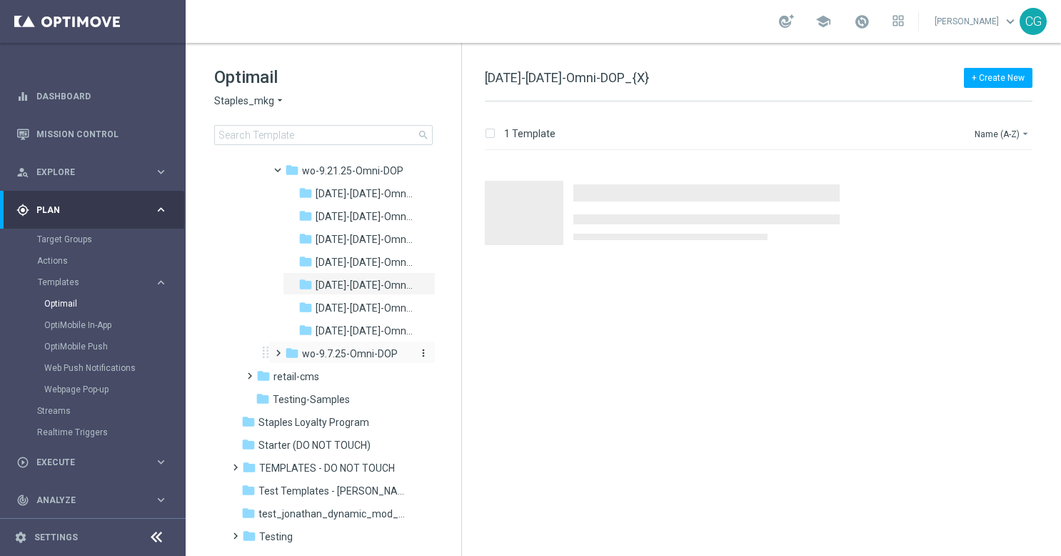
scroll to position [1633, 0]
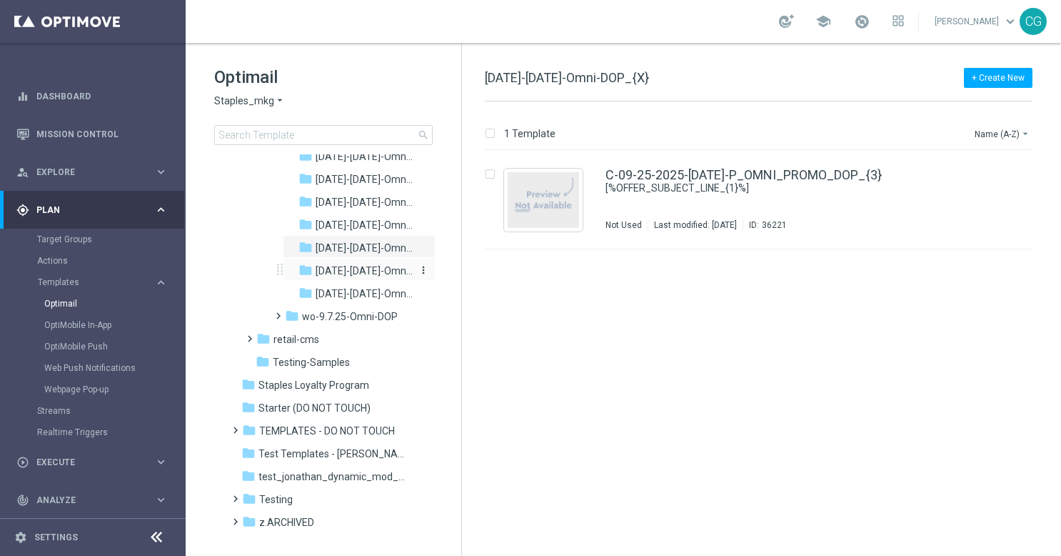
click at [347, 269] on span "[DATE]-[DATE]-Omni-DOP" at bounding box center [364, 270] width 97 height 13
click at [650, 166] on div "C-09-26-2025-[DATE]-P_OMNI_PROMO_DOP_fixForDynamic Not Used Last modified: [DAT…" at bounding box center [758, 200] width 546 height 99
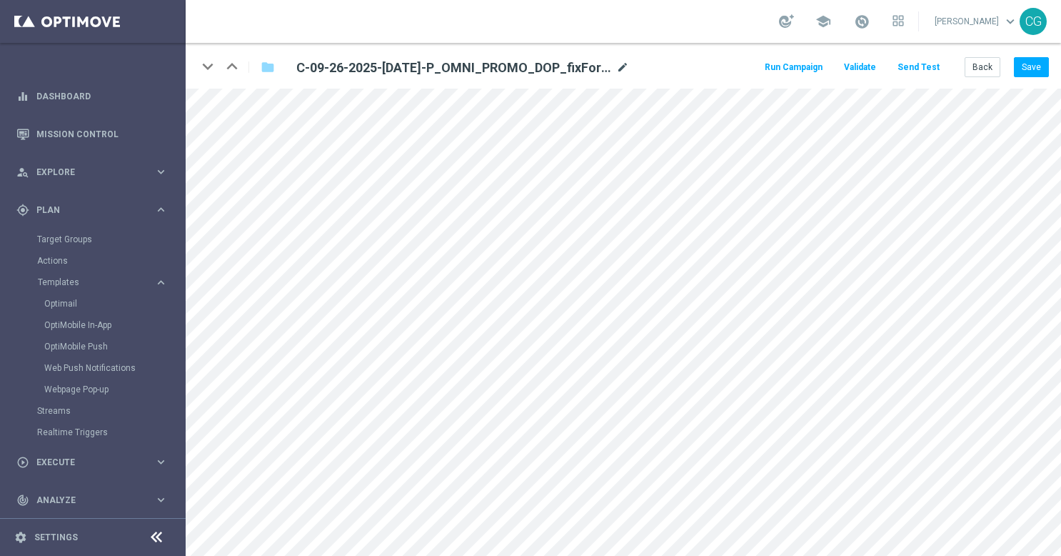
click at [618, 62] on icon "mode_edit" at bounding box center [622, 67] width 13 height 17
click at [569, 65] on input "C-09-26-2025-[DATE]-P_OMNI_PROMO_DOP_fixForDynamic" at bounding box center [463, 67] width 354 height 20
drag, startPoint x: 526, startPoint y: 67, endPoint x: 480, endPoint y: 77, distance: 47.5
click at [480, 77] on input-edit "C-09-26-2025-[DATE]-P_OMNI_PROMO_DOP_fixForDynamic" at bounding box center [463, 67] width 354 height 21
type input "C-09-26-2025-[DATE]-P_OMNI_PROMO_DOP"
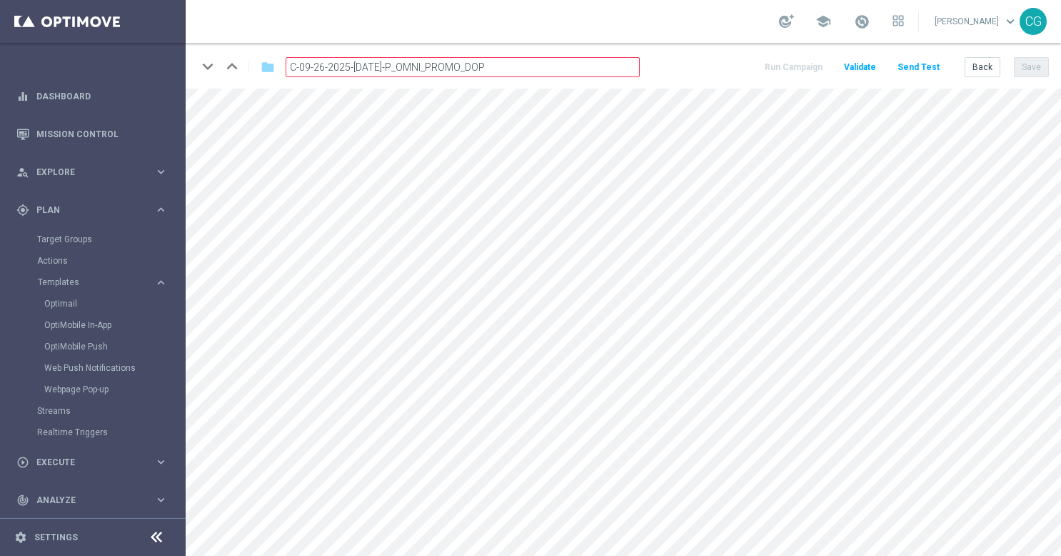
click at [1028, 66] on button "Save" at bounding box center [1031, 67] width 35 height 20
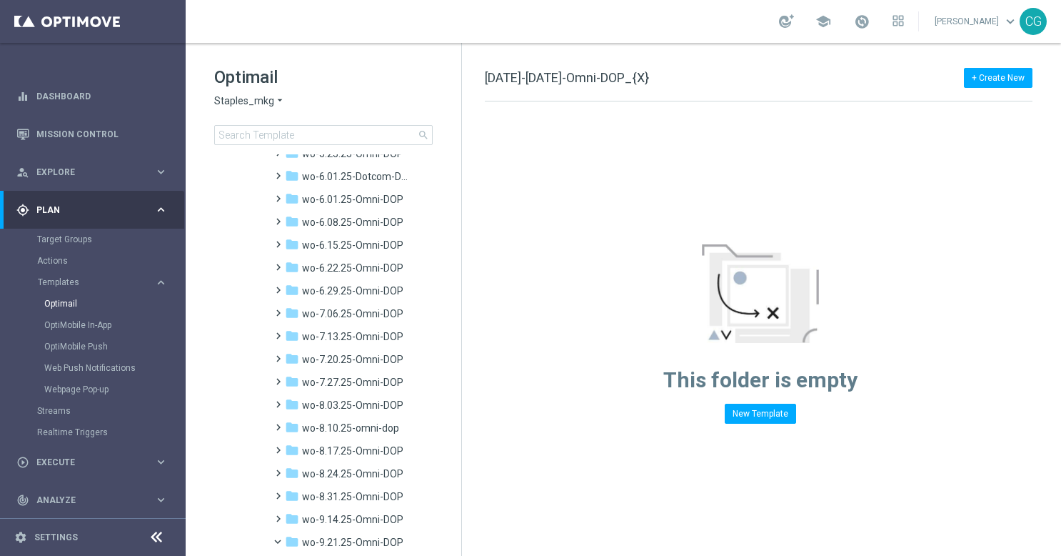
scroll to position [1650, 0]
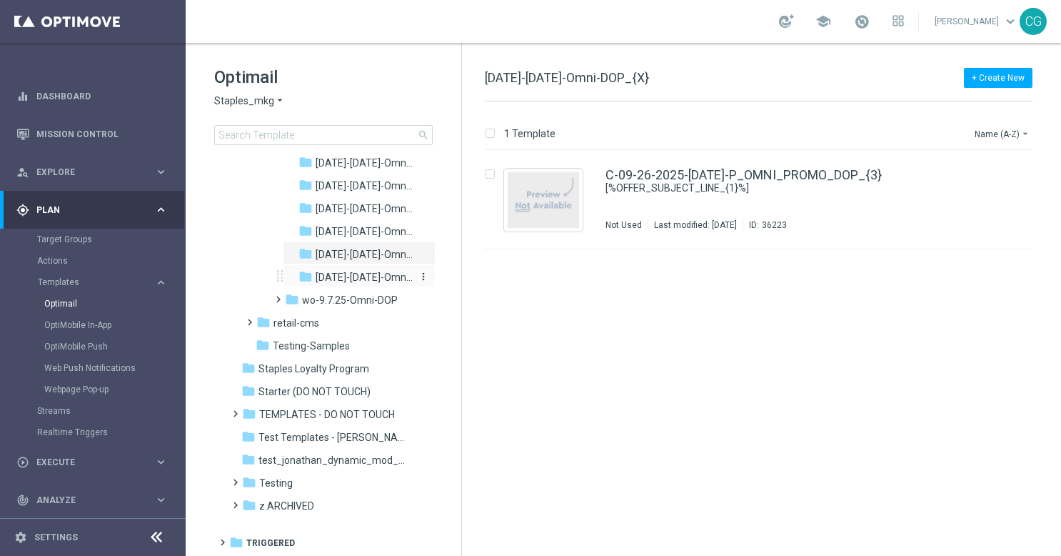
click at [347, 278] on span "[DATE]-[DATE]-Omni-DOP" at bounding box center [364, 277] width 97 height 13
click at [813, 193] on div "C-09-27-2025-[DATE]-P_OMNI_PROMO_DOP_fixForDynamic Not Used Last modified: [DAT…" at bounding box center [789, 200] width 366 height 62
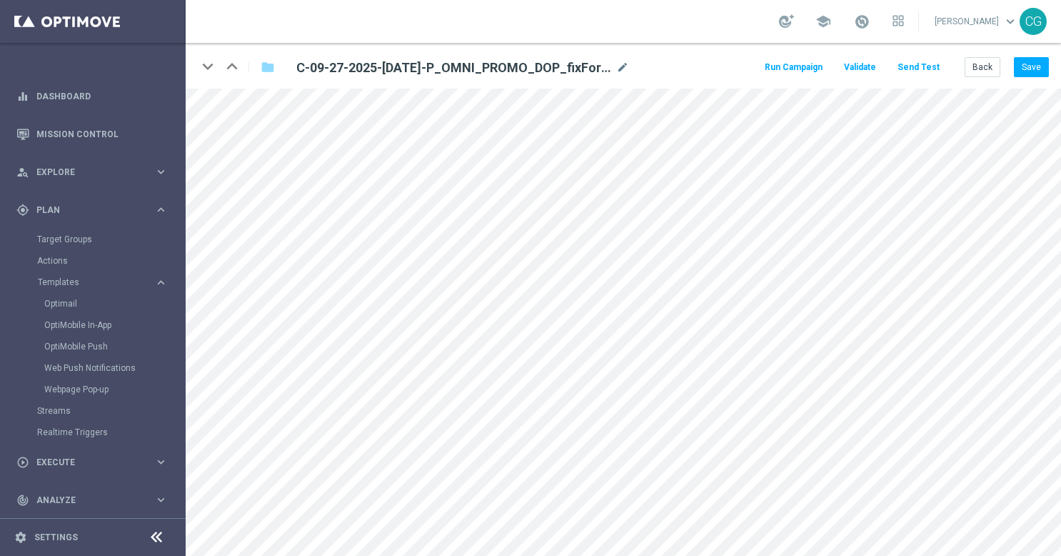
click at [611, 74] on h2 "C-09-27-2025-[DATE]-P_OMNI_PROMO_DOP_fixForDynamic" at bounding box center [454, 67] width 317 height 17
click at [618, 72] on icon "mode_edit" at bounding box center [622, 67] width 13 height 17
click at [583, 64] on input "C-09-27-2025-[DATE]-P_OMNI_PROMO_DOP_fixForDynamic" at bounding box center [463, 67] width 354 height 20
drag, startPoint x: 578, startPoint y: 64, endPoint x: 494, endPoint y: 82, distance: 86.1
click at [494, 82] on div "keyboard_arrow_down keyboard_arrow_up folder C-09-27-2025-[DATE]-P_OMNI_PROMO_D…" at bounding box center [624, 66] width 876 height 46
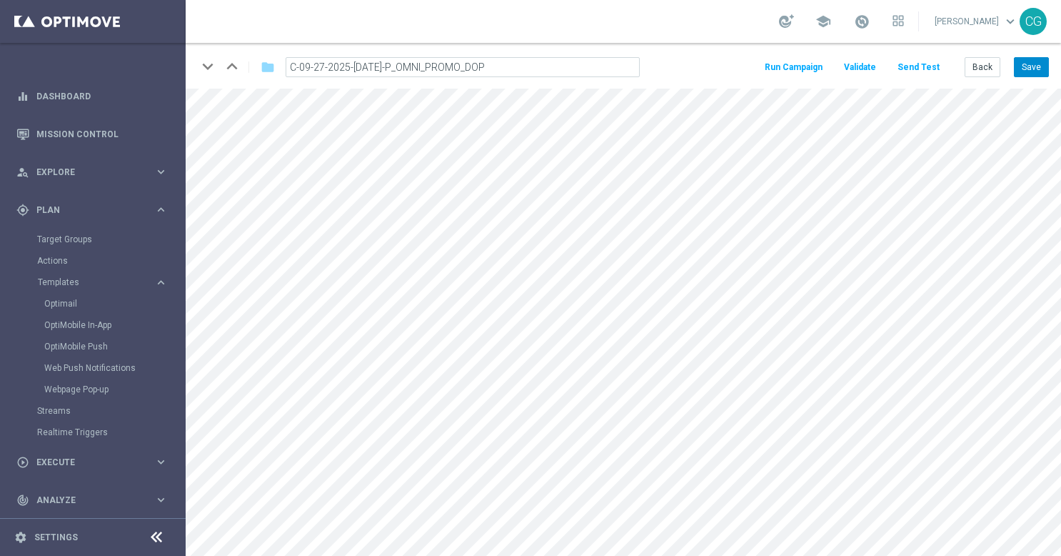
type input "C-09-27-2025-[DATE]-P_OMNI_PROMO_DOP"
click at [1033, 76] on button "Save" at bounding box center [1031, 67] width 35 height 20
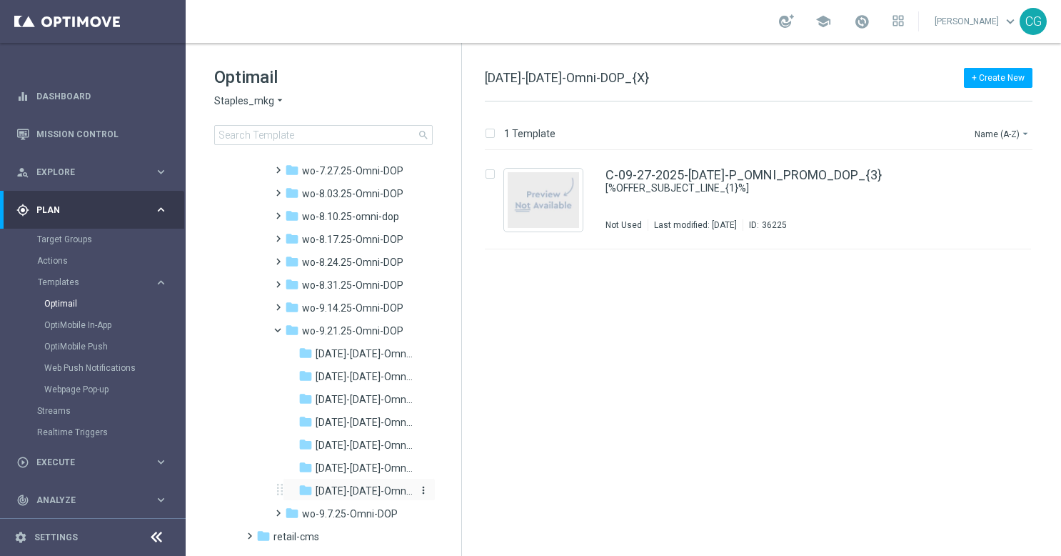
scroll to position [1438, 0]
click at [281, 323] on span at bounding box center [284, 325] width 6 height 6
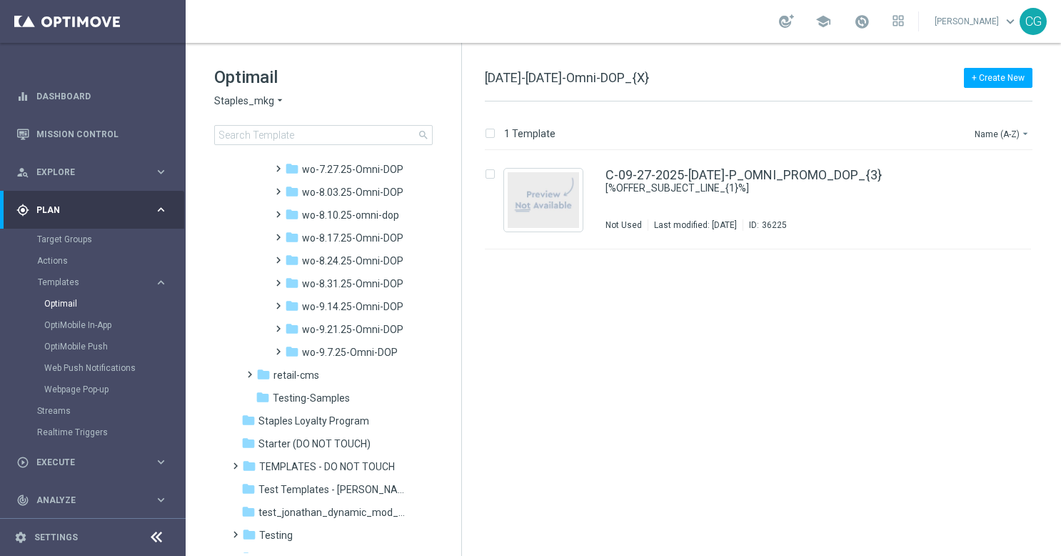
click at [698, 553] on div "insert_drive_file C-09-27-2025-[DATE]-P_OMNI_PROMO_DOP_{3} [%OFFER_SUBJECT_LINE…" at bounding box center [765, 353] width 588 height 405
